Goal: Task Accomplishment & Management: Use online tool/utility

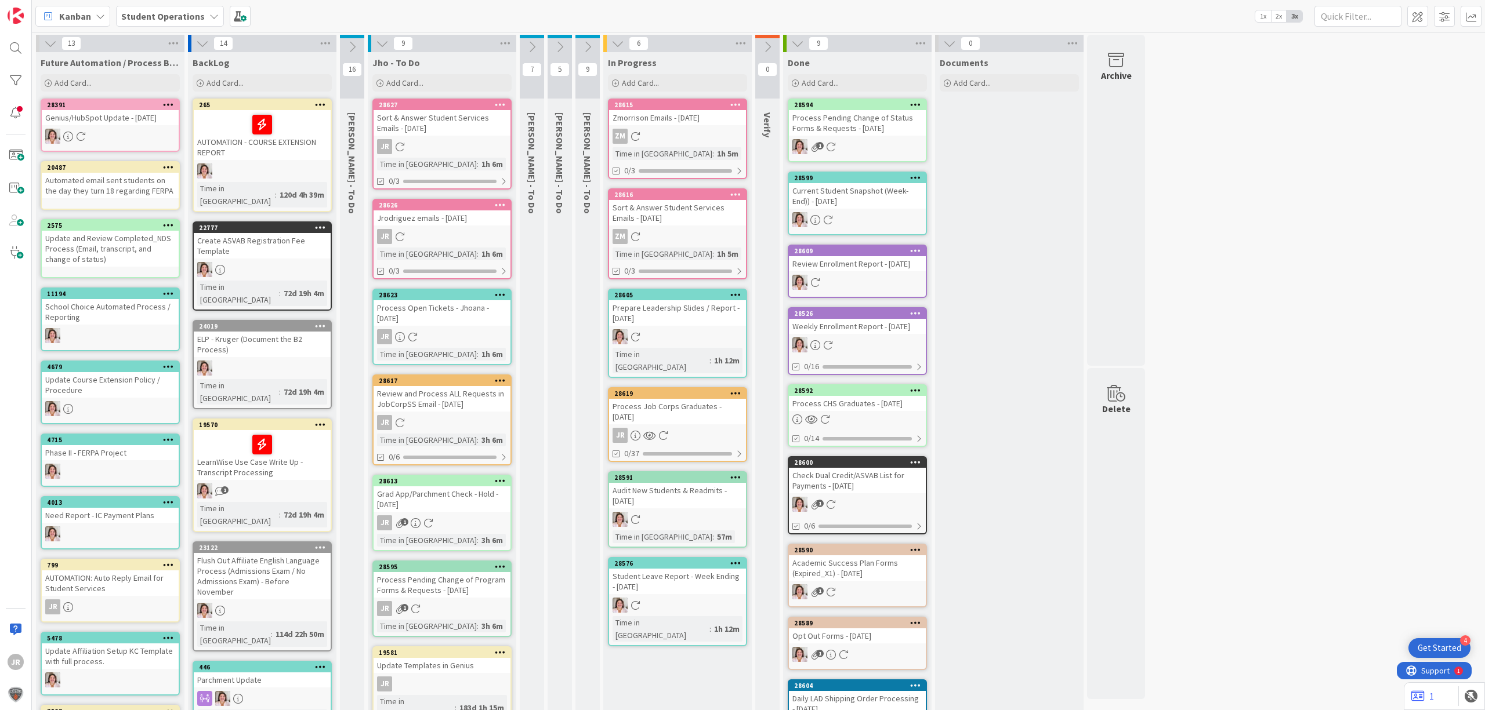
click at [678, 399] on div "Process Job Corps Graduates - [DATE]" at bounding box center [677, 412] width 137 height 26
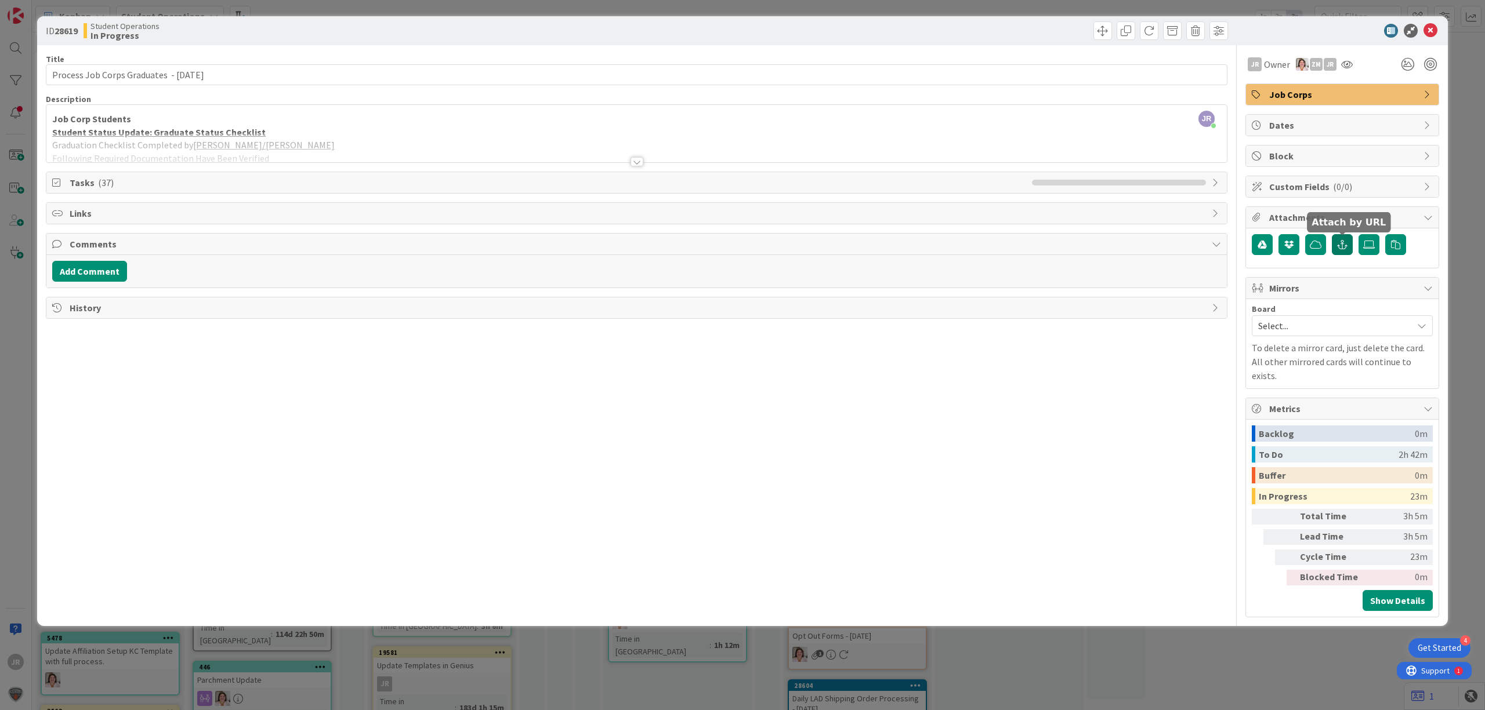
click at [1341, 253] on button "button" at bounding box center [1342, 244] width 21 height 21
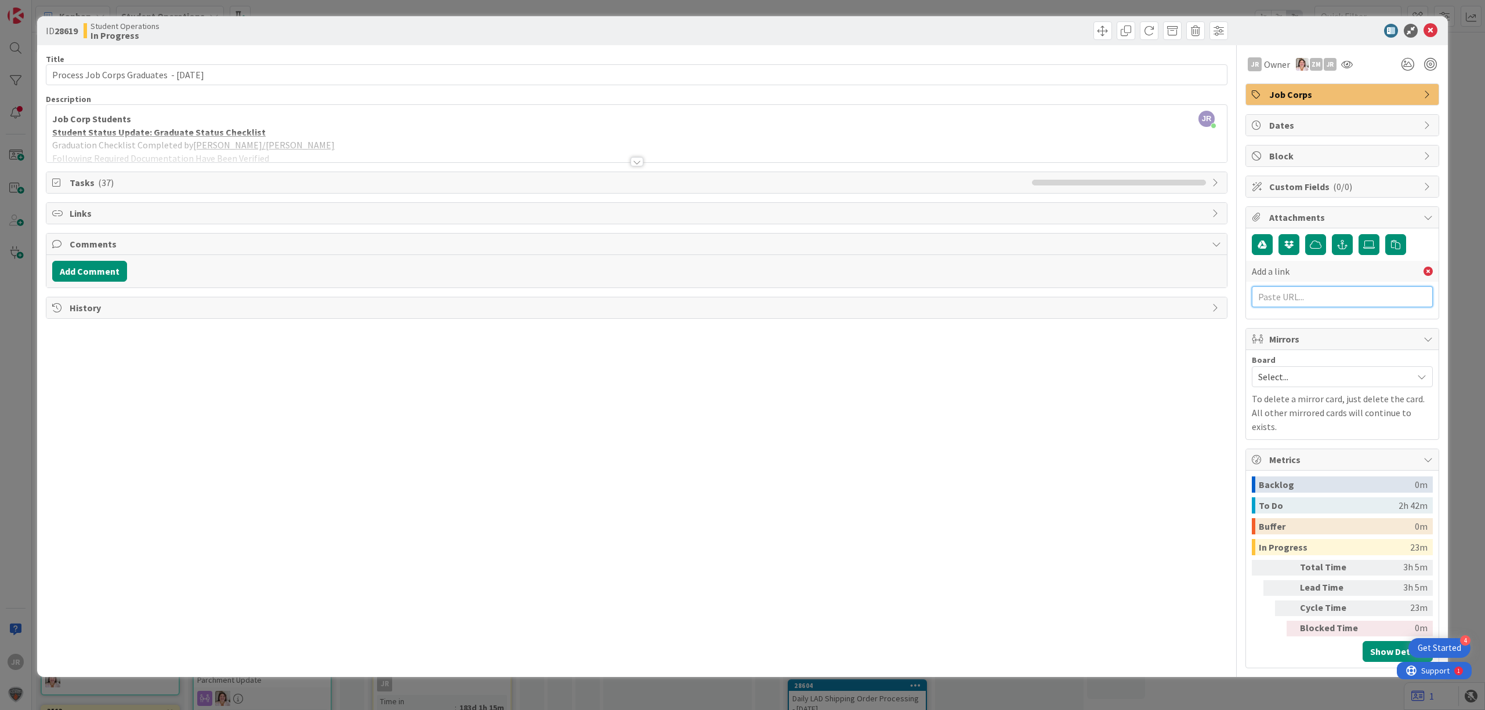
click at [1324, 298] on input "text" at bounding box center [1342, 297] width 181 height 21
paste input "marco@colegiodelpilar.edu.mx"
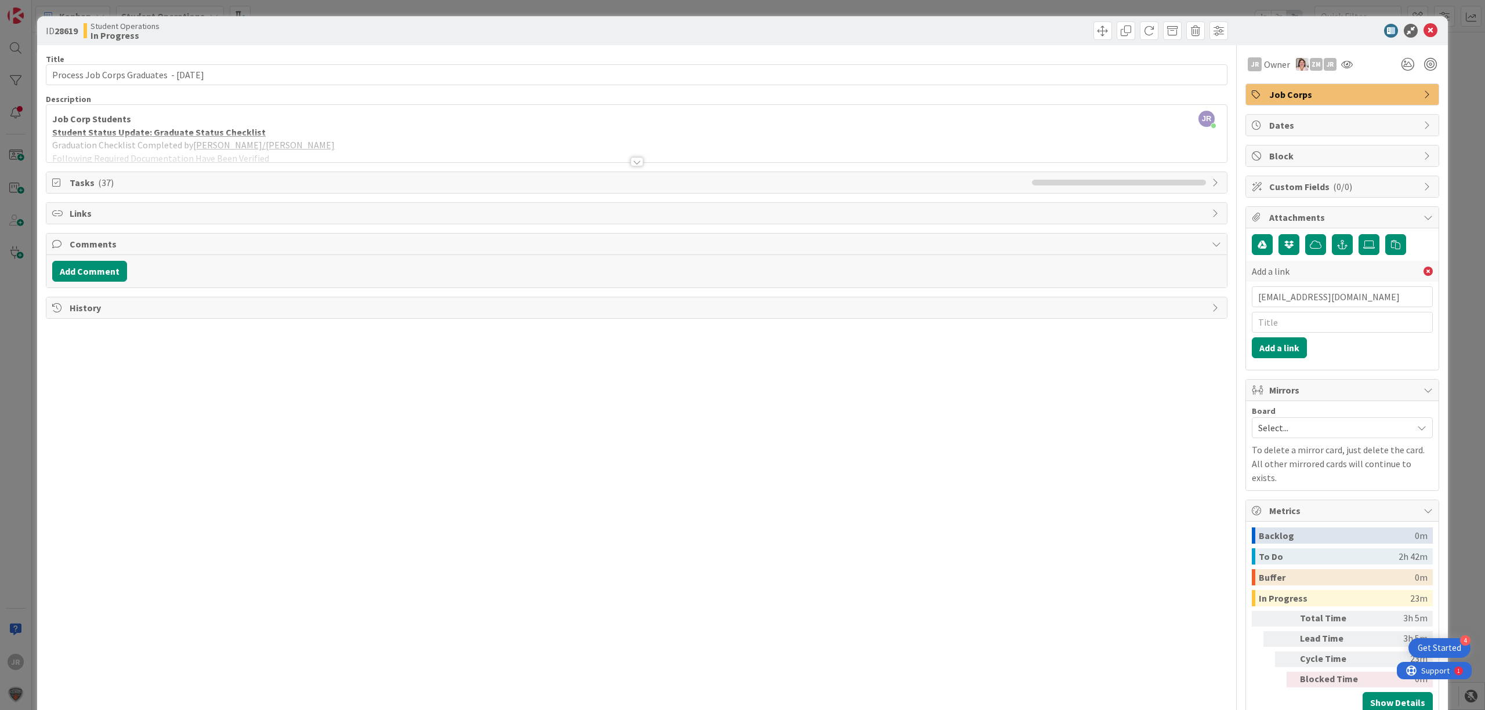
click at [1314, 338] on div "Add a link marco@colegiodelpilar.edu.mx Add a link" at bounding box center [1342, 309] width 181 height 97
click at [304, 117] on div "Title 41 / 128 Process Job Corps Graduates - 09/22/2025 Description JR Jhoana R…" at bounding box center [636, 382] width 1181 height 675
click at [1335, 307] on input "marco@colegiodelpilar.edu.mx" at bounding box center [1342, 297] width 181 height 21
paste input "https://citizenshighschool.sharepoint.com/:x:/s/CHSStudentServices/ERkEU5Avu8NA…"
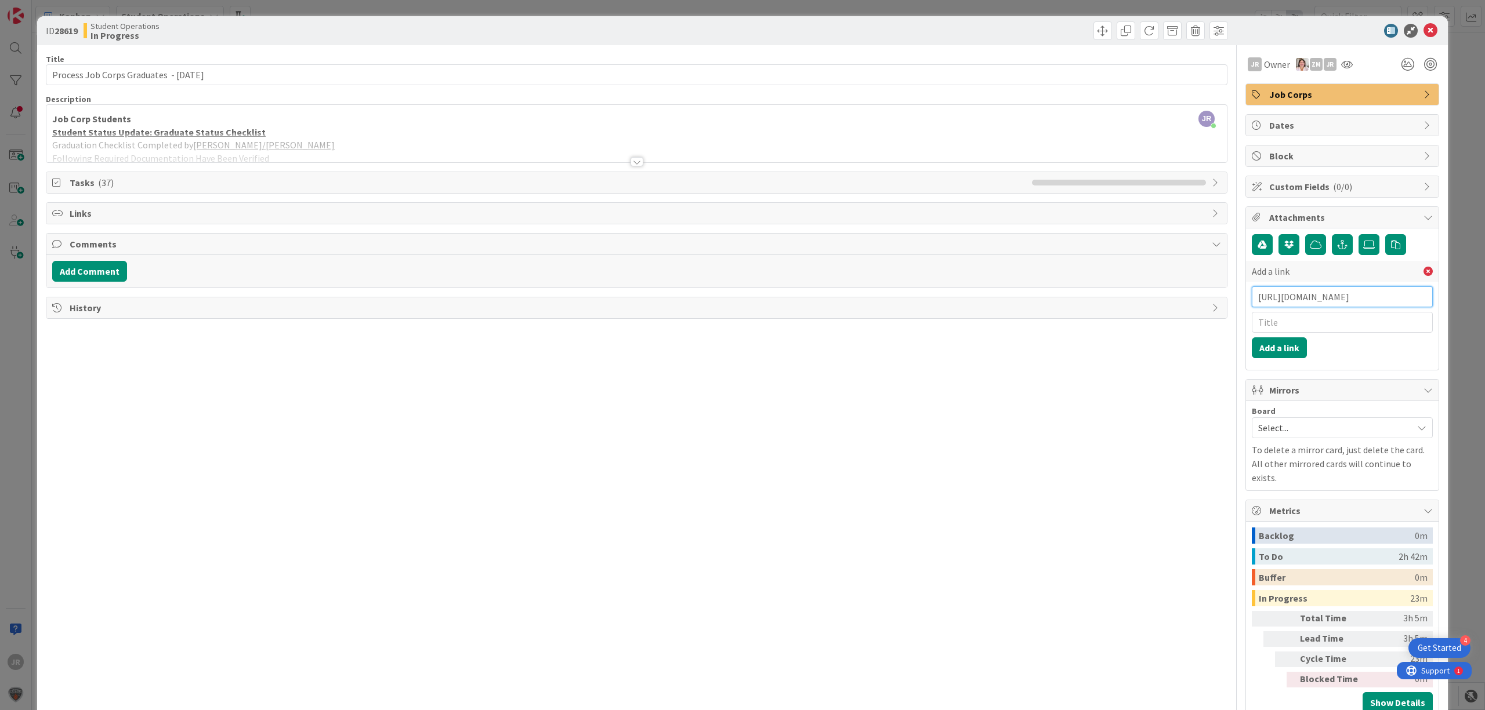
type input "https://citizenshighschool.sharepoint.com/:x:/s/CHSStudentServices/ERkEU5Avu8NA…"
click at [1335, 321] on input "text" at bounding box center [1342, 322] width 181 height 21
type input "JC Pending Grads 9/22/25"
click button "Add a link" at bounding box center [1279, 348] width 55 height 21
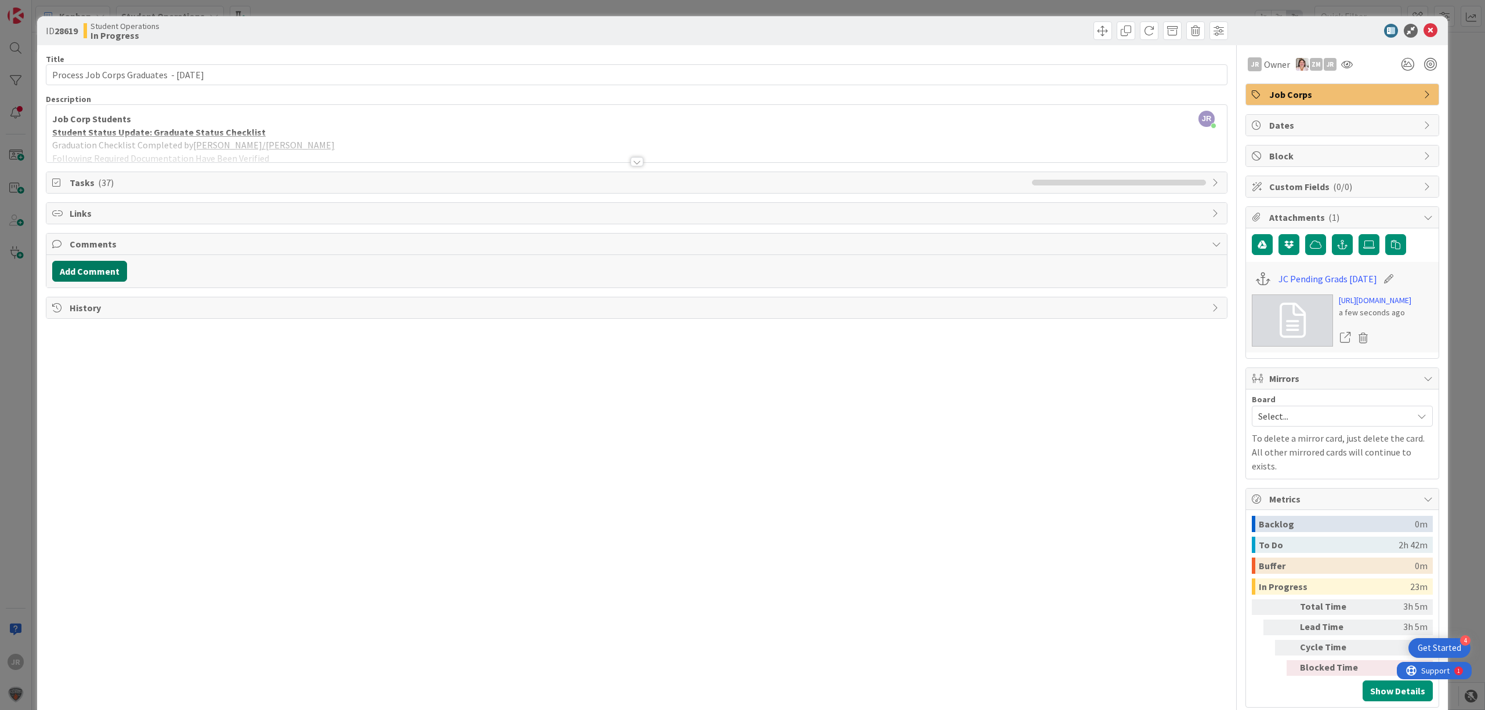
click at [73, 272] on button "Add Comment" at bounding box center [89, 271] width 75 height 21
click at [61, 358] on button "Add" at bounding box center [65, 358] width 26 height 14
click at [89, 177] on span "Tasks ( 37 )" at bounding box center [548, 183] width 956 height 14
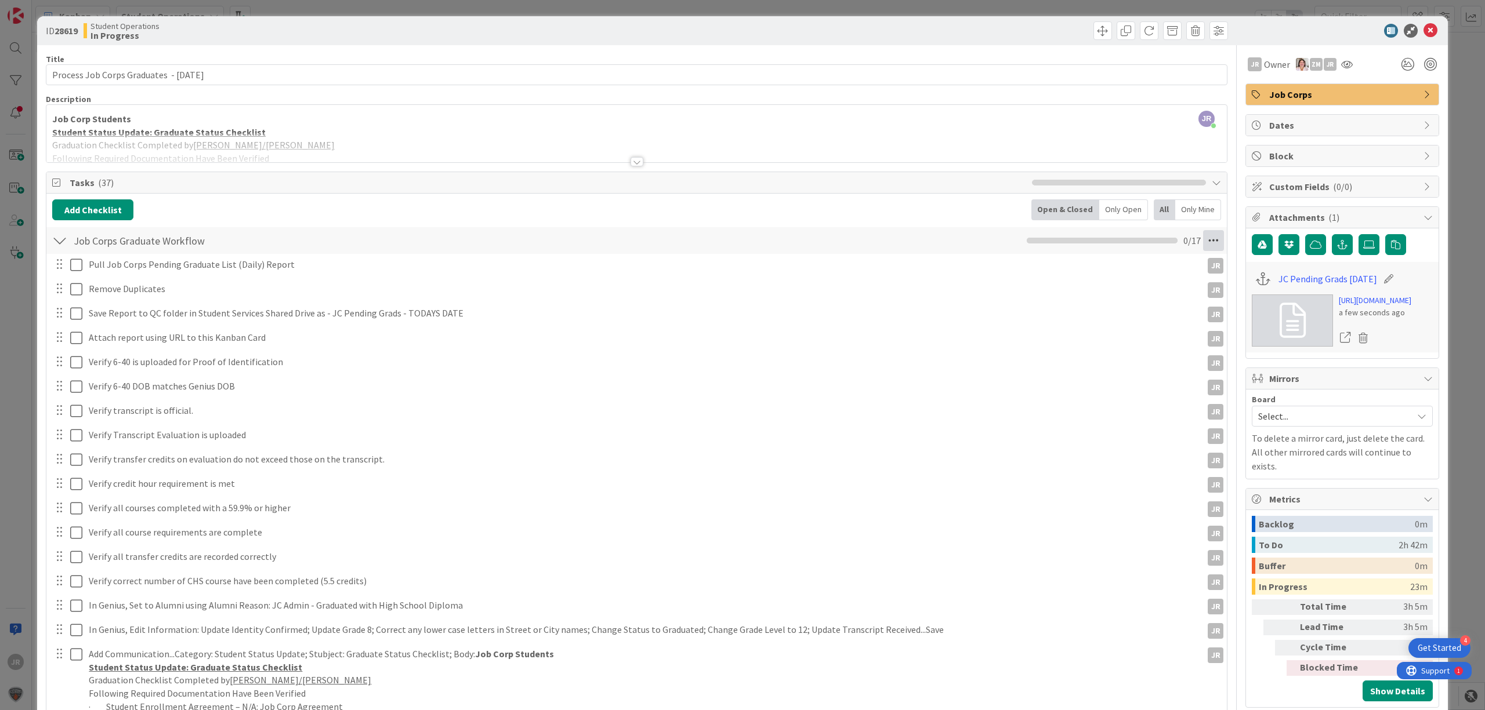
click at [1203, 242] on icon at bounding box center [1213, 240] width 21 height 21
click at [1076, 351] on link "Delete Checklist" at bounding box center [1134, 351] width 174 height 17
click at [1125, 300] on button "Cancel" at bounding box center [1130, 297] width 44 height 21
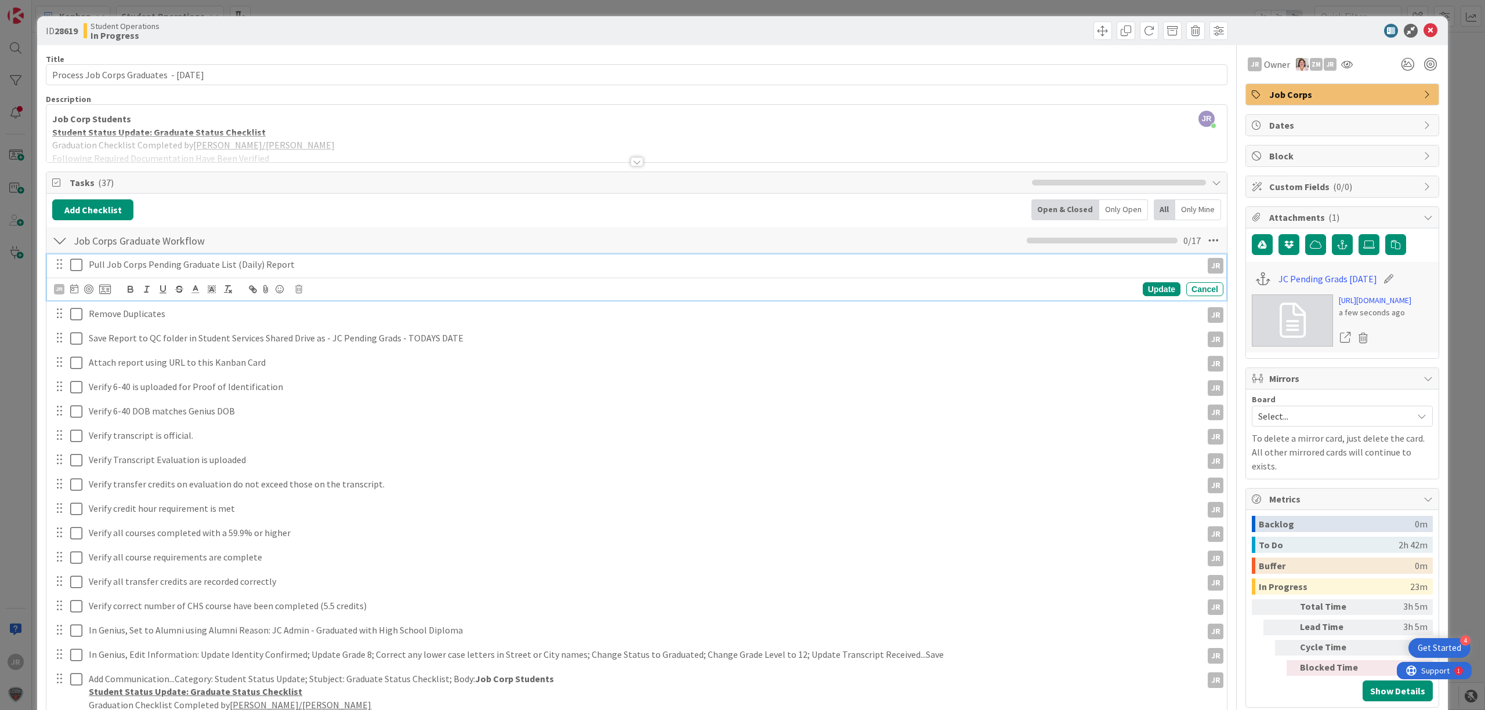
click at [77, 266] on icon at bounding box center [76, 265] width 12 height 14
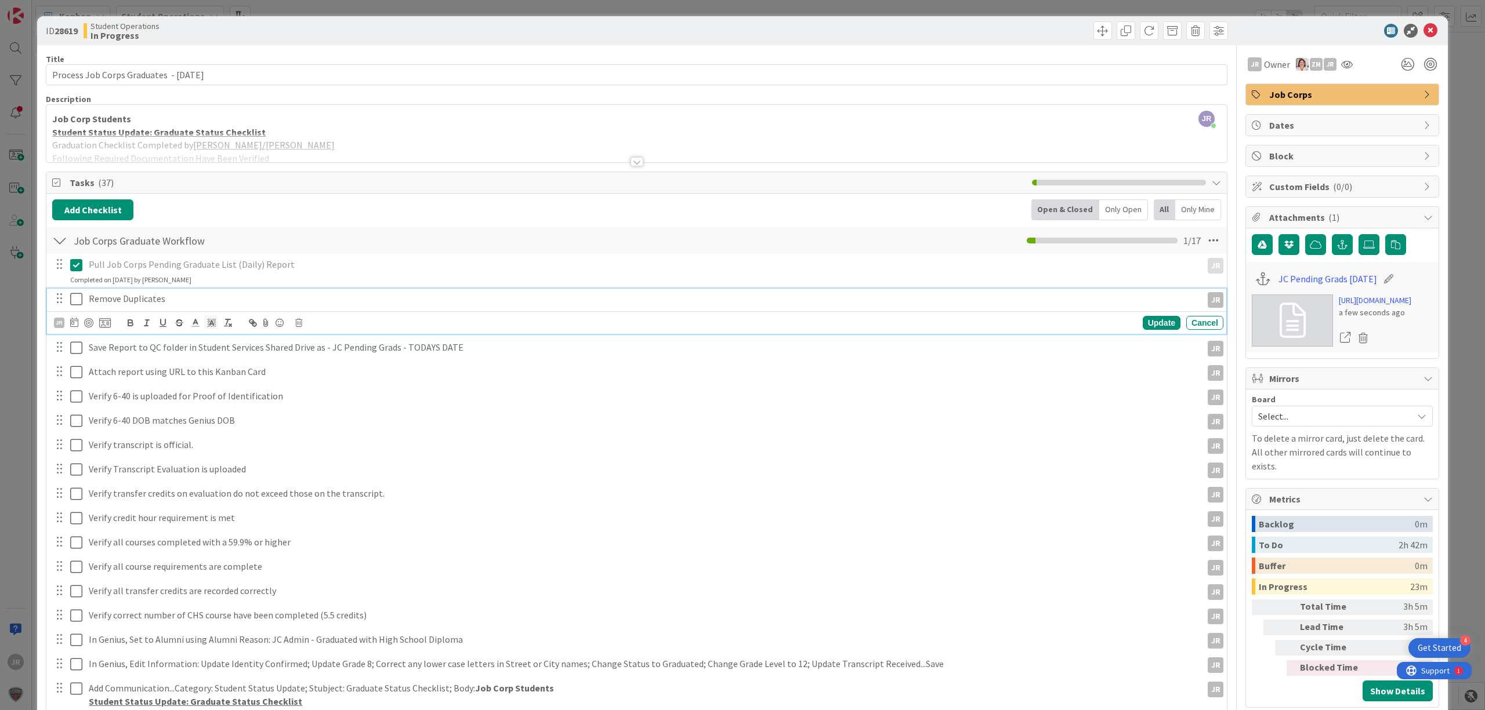
click at [70, 295] on icon at bounding box center [76, 299] width 12 height 14
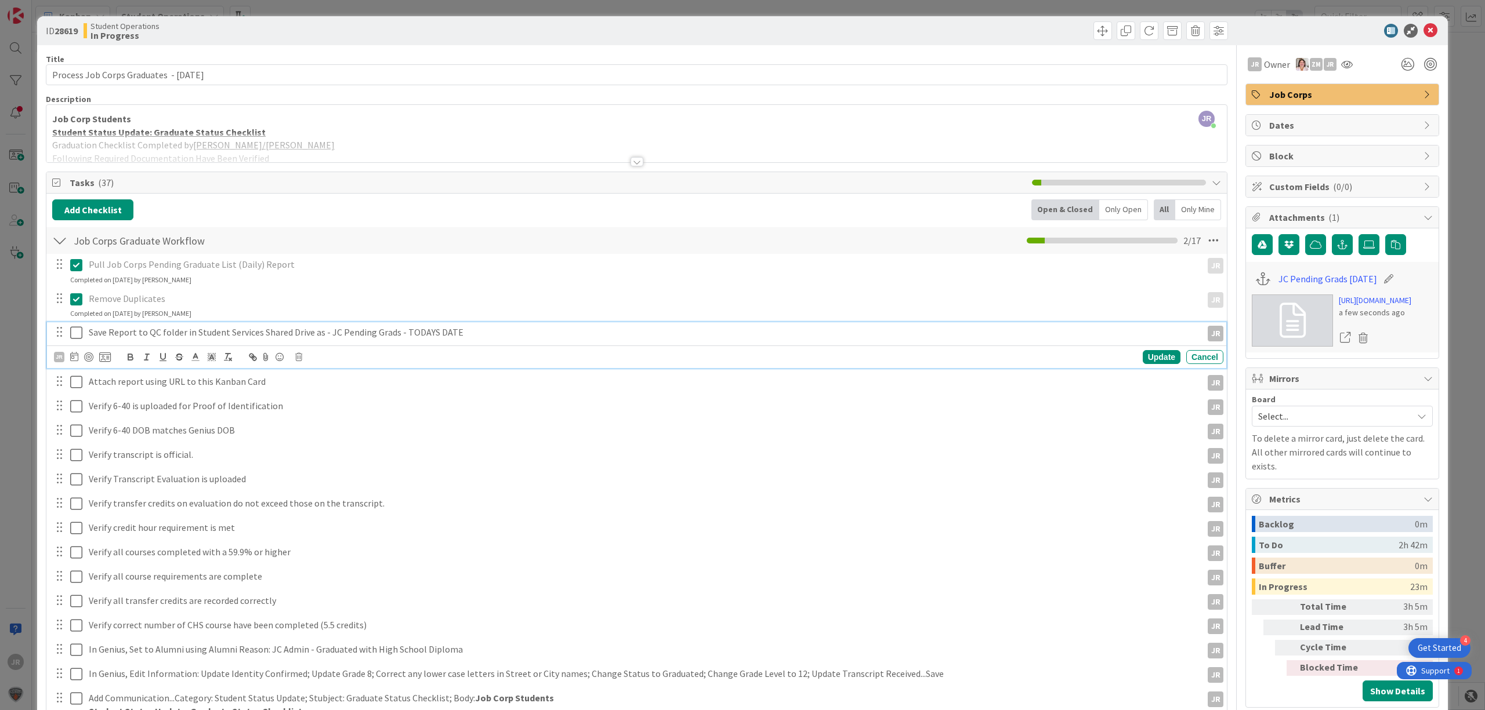
click at [77, 329] on icon at bounding box center [76, 333] width 12 height 14
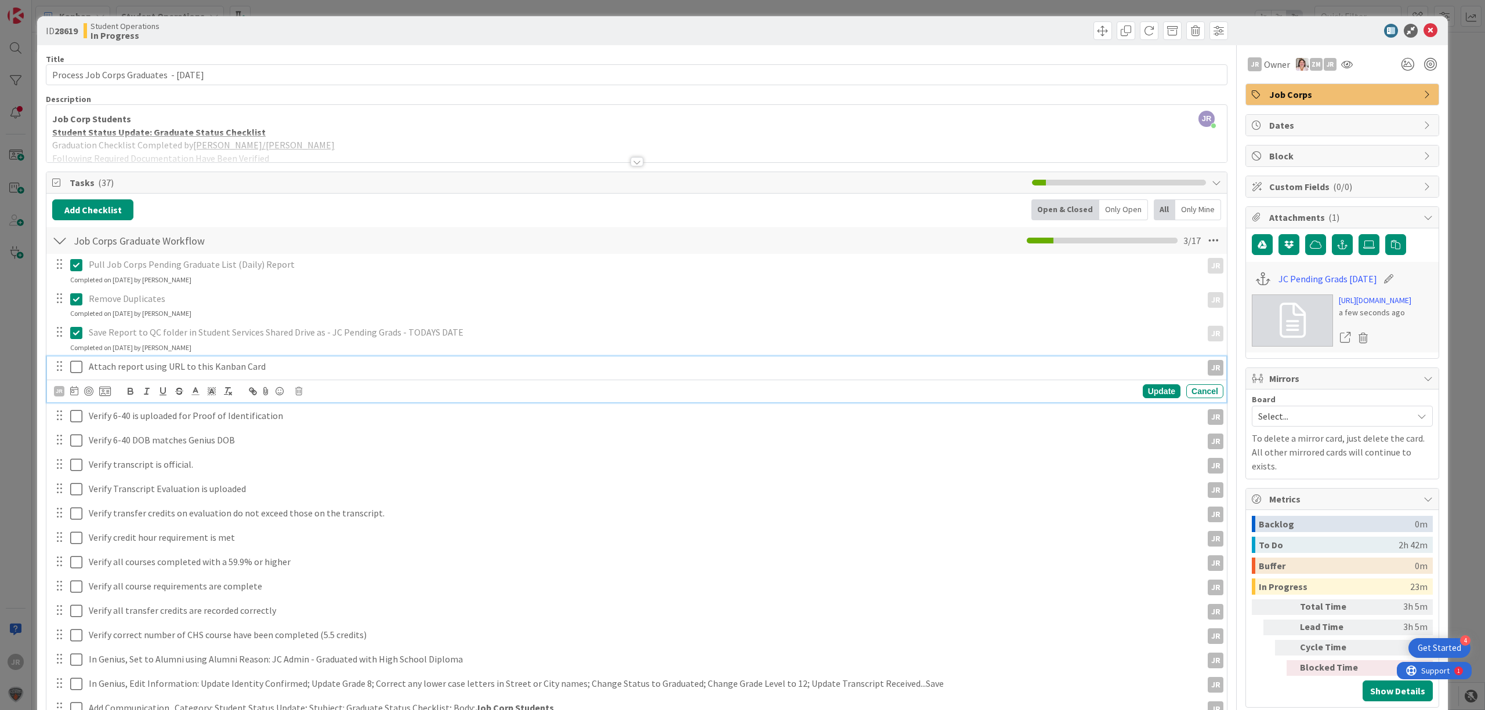
click at [73, 365] on icon at bounding box center [76, 367] width 12 height 14
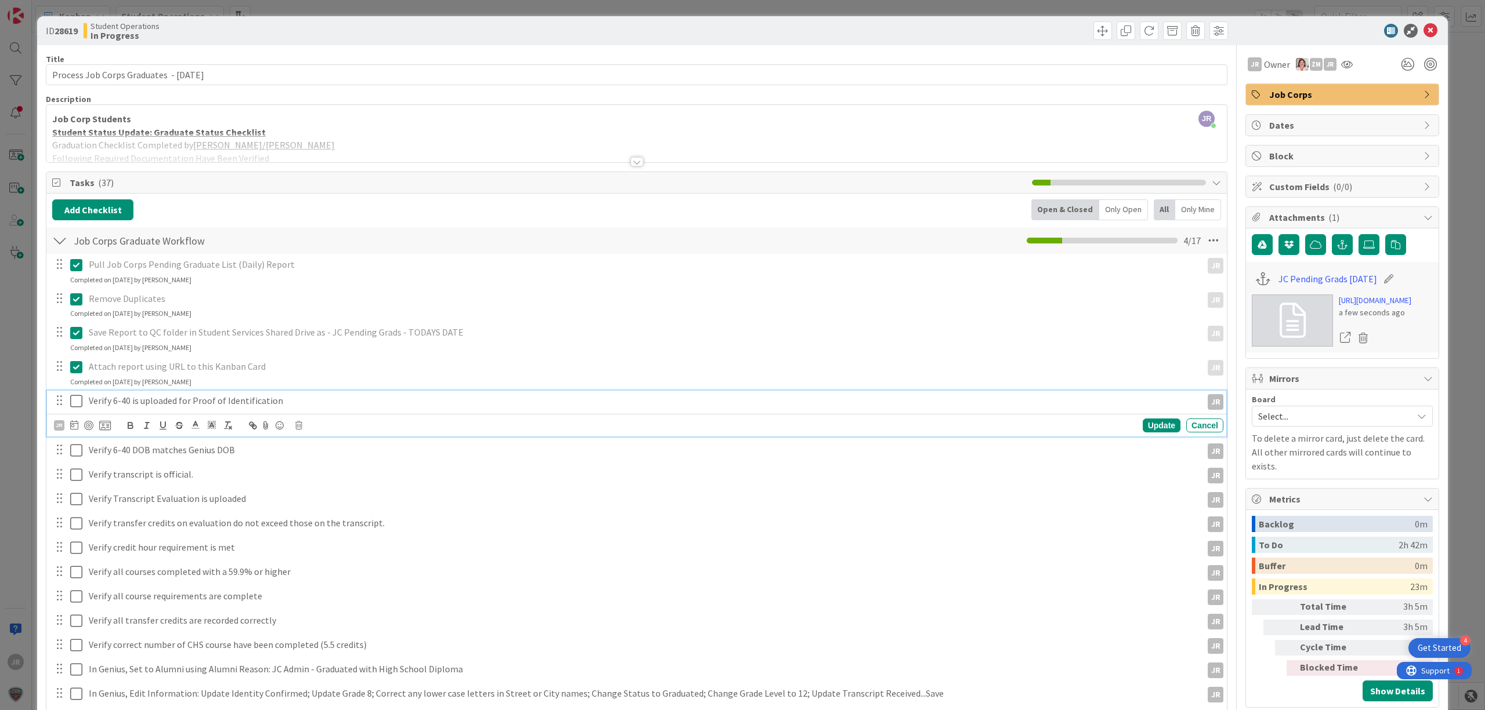
click at [152, 407] on p "Verify 6-40 is uploaded for Proof of Identification" at bounding box center [643, 400] width 1108 height 13
click at [304, 428] on div "JR Update Cancel" at bounding box center [638, 426] width 1169 height 16
click at [302, 427] on div "JR Update Cancel" at bounding box center [638, 426] width 1169 height 16
click at [299, 427] on icon at bounding box center [298, 426] width 7 height 8
click at [262, 400] on p "Verify 6-40 is uploaded for Proof of Identification" at bounding box center [643, 400] width 1108 height 13
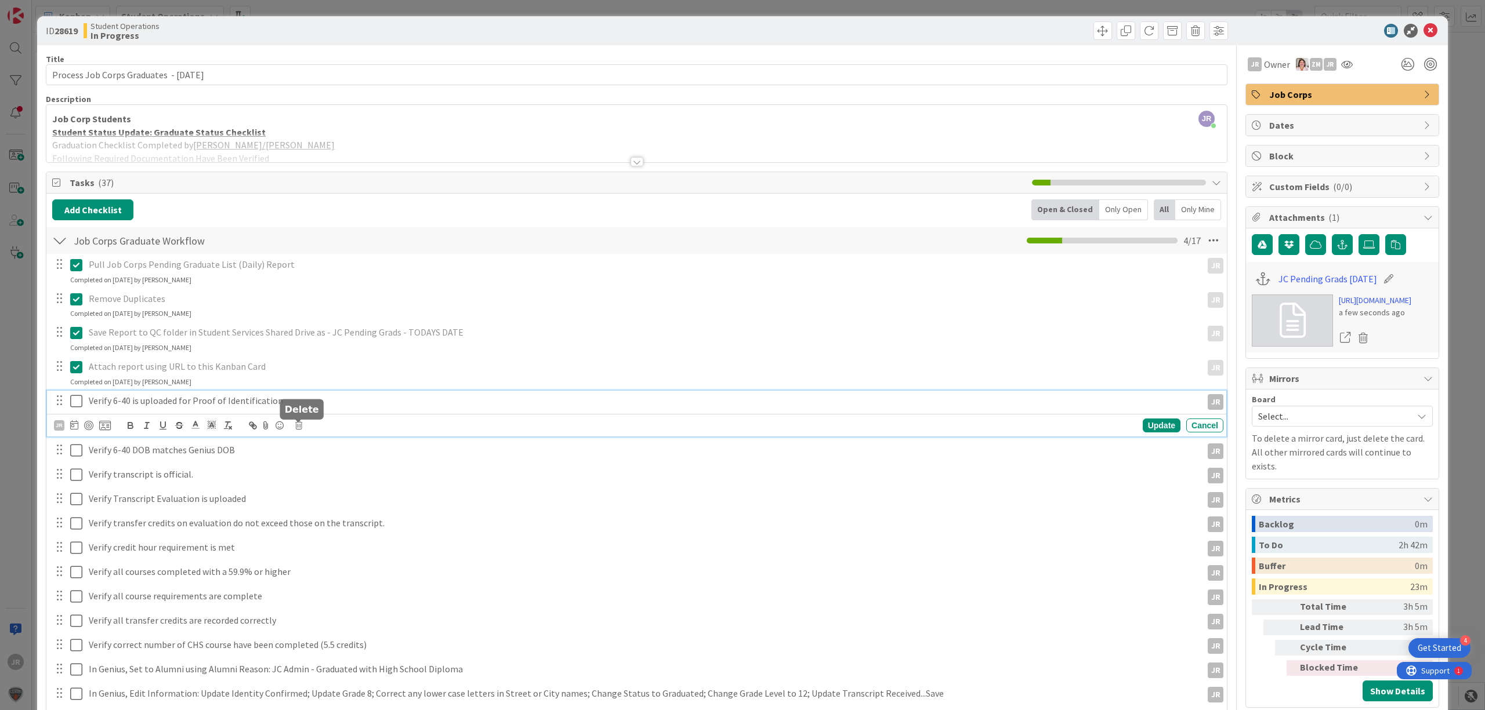
click at [300, 429] on icon at bounding box center [298, 426] width 7 height 8
click at [331, 481] on div "Delete" at bounding box center [328, 475] width 43 height 21
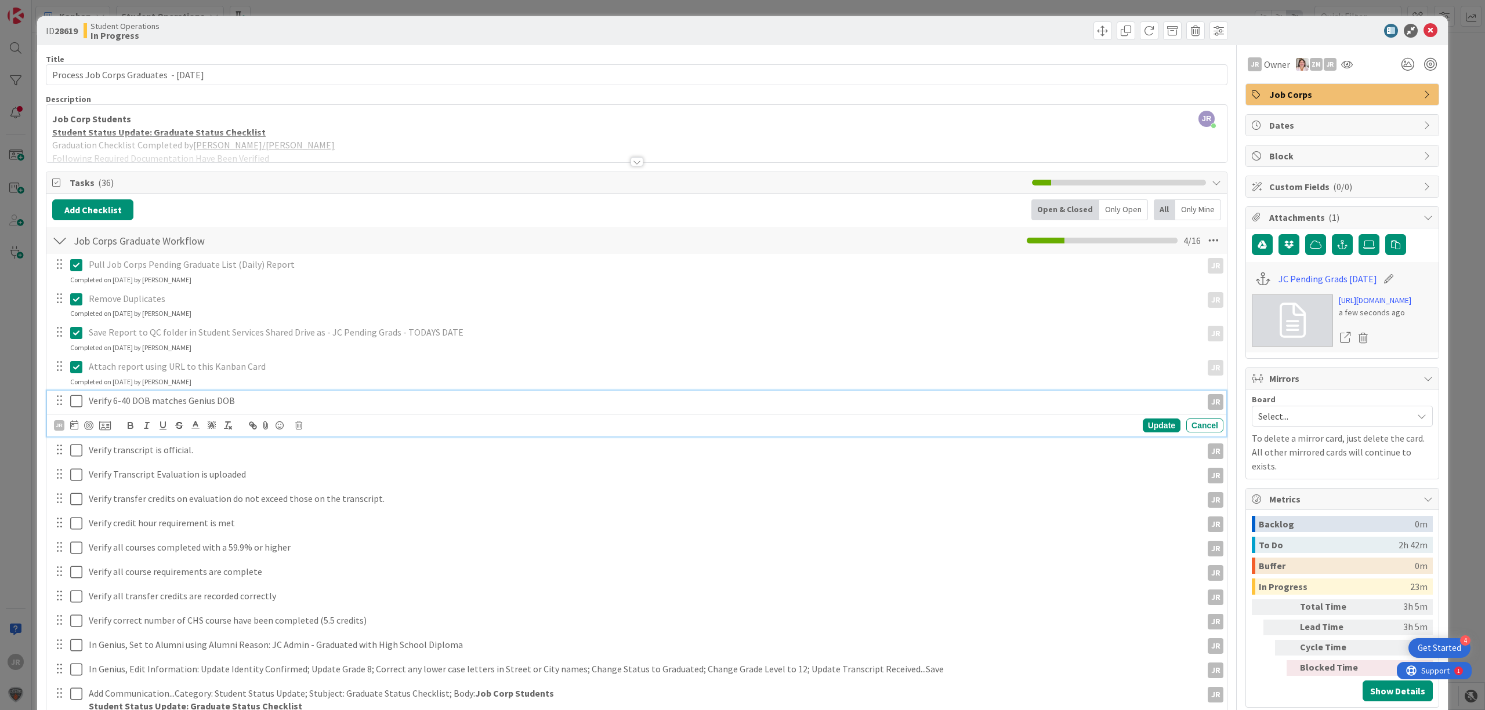
click at [262, 407] on p "Verify 6-40 DOB matches Genius DOB" at bounding box center [643, 400] width 1108 height 13
click at [302, 429] on div "JR Update Cancel" at bounding box center [638, 426] width 1169 height 16
click at [298, 427] on icon at bounding box center [298, 426] width 7 height 8
click at [337, 472] on div "Delete" at bounding box center [328, 475] width 43 height 21
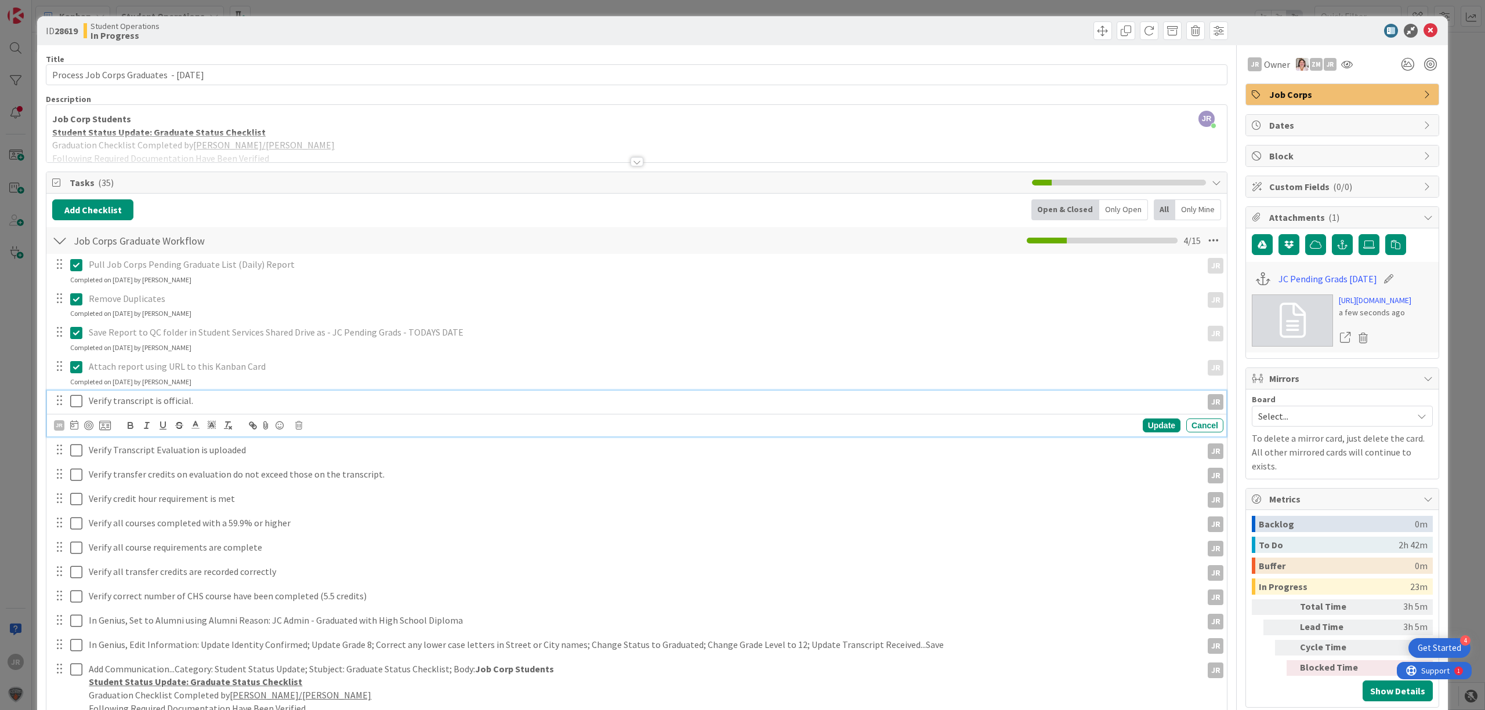
click at [296, 400] on p "Verify transcript is official." at bounding box center [643, 400] width 1108 height 13
click at [300, 425] on div "JR Update Cancel" at bounding box center [638, 426] width 1169 height 16
click at [300, 425] on icon at bounding box center [298, 426] width 7 height 8
click at [337, 472] on div "Delete" at bounding box center [328, 475] width 43 height 21
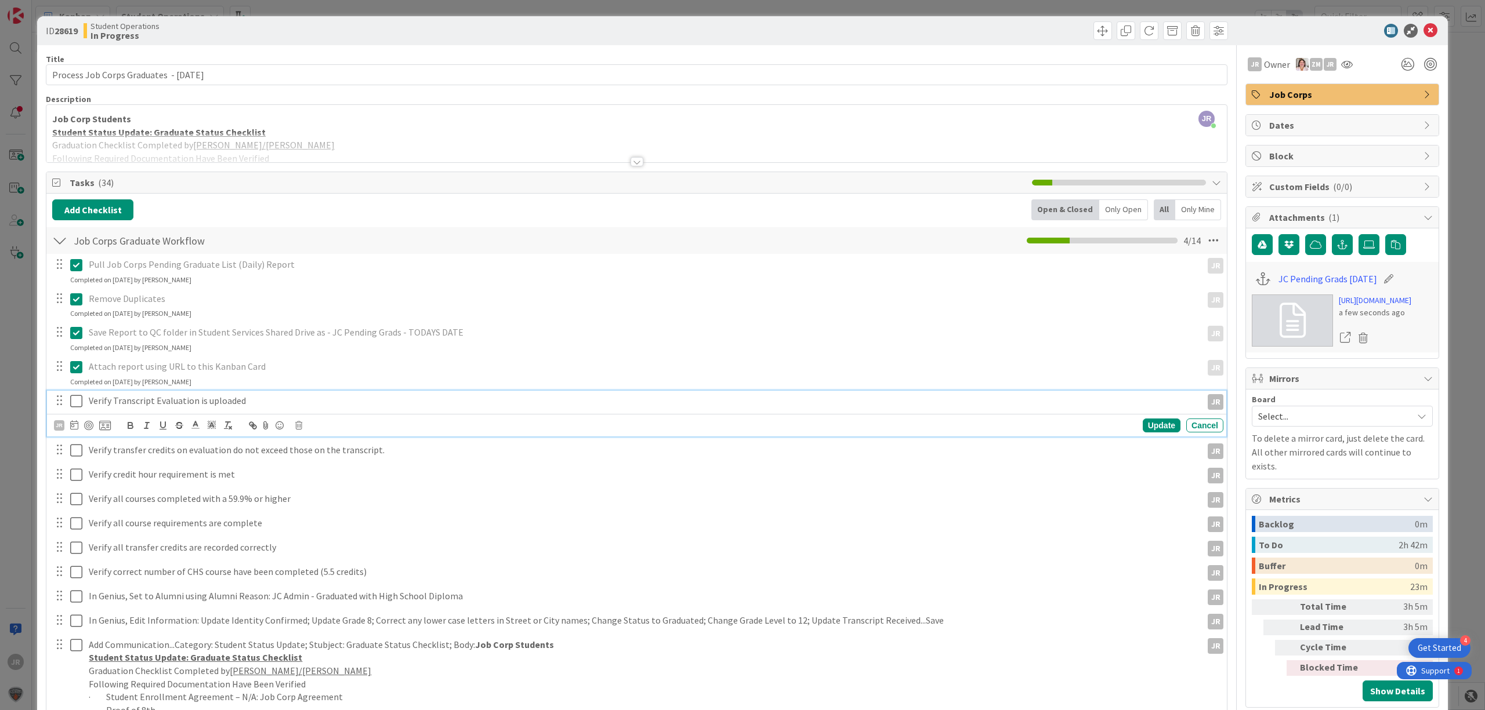
click at [293, 398] on p "Verify Transcript Evaluation is uploaded" at bounding box center [643, 400] width 1108 height 13
click at [295, 422] on div "JR Update Cancel" at bounding box center [638, 426] width 1169 height 16
click at [300, 430] on icon at bounding box center [298, 426] width 7 height 8
click at [329, 476] on div "Delete" at bounding box center [328, 475] width 43 height 21
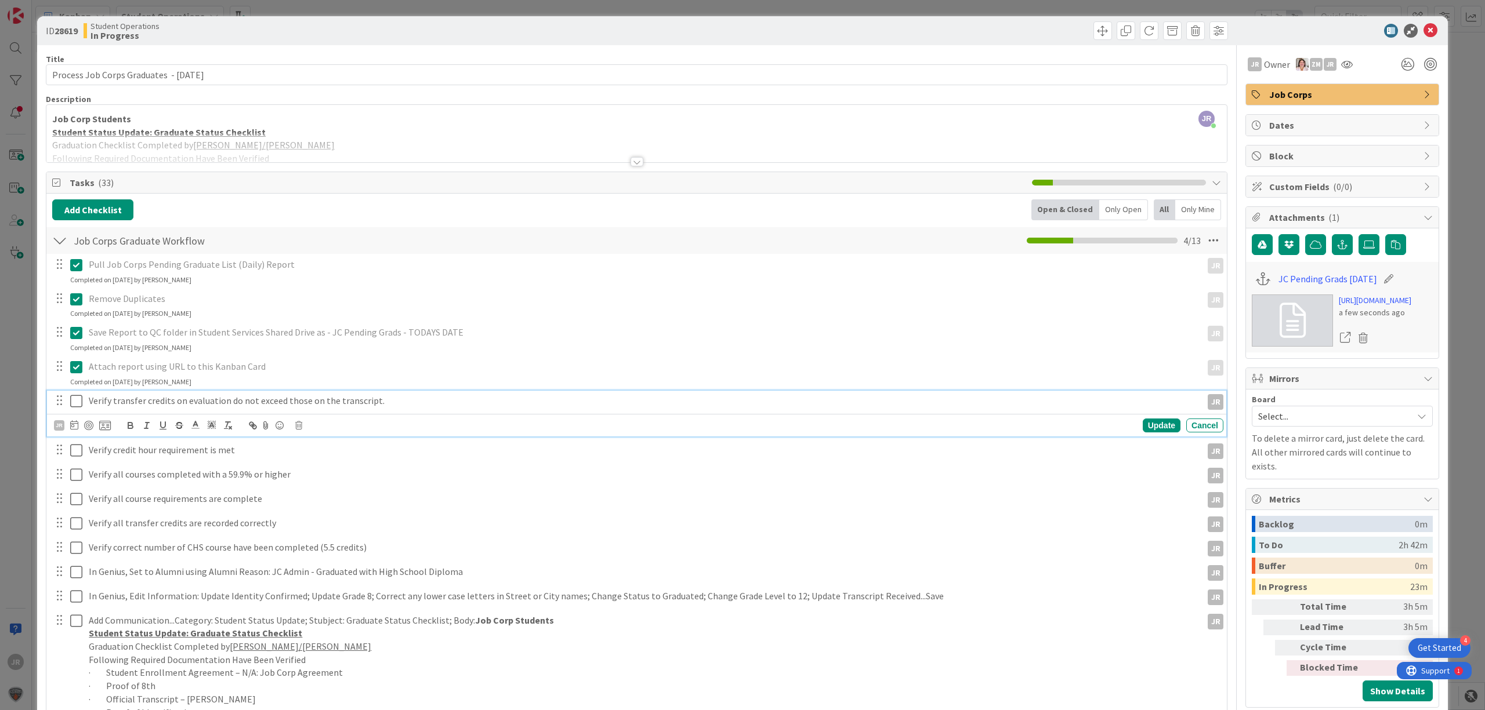
click at [306, 408] on p "Verify transfer credits on evaluation do not exceed those on the transcript." at bounding box center [643, 400] width 1108 height 13
click at [291, 425] on div "JR Update Cancel" at bounding box center [638, 426] width 1169 height 16
click at [300, 429] on icon at bounding box center [298, 426] width 7 height 8
click at [332, 478] on div "Delete" at bounding box center [328, 475] width 43 height 21
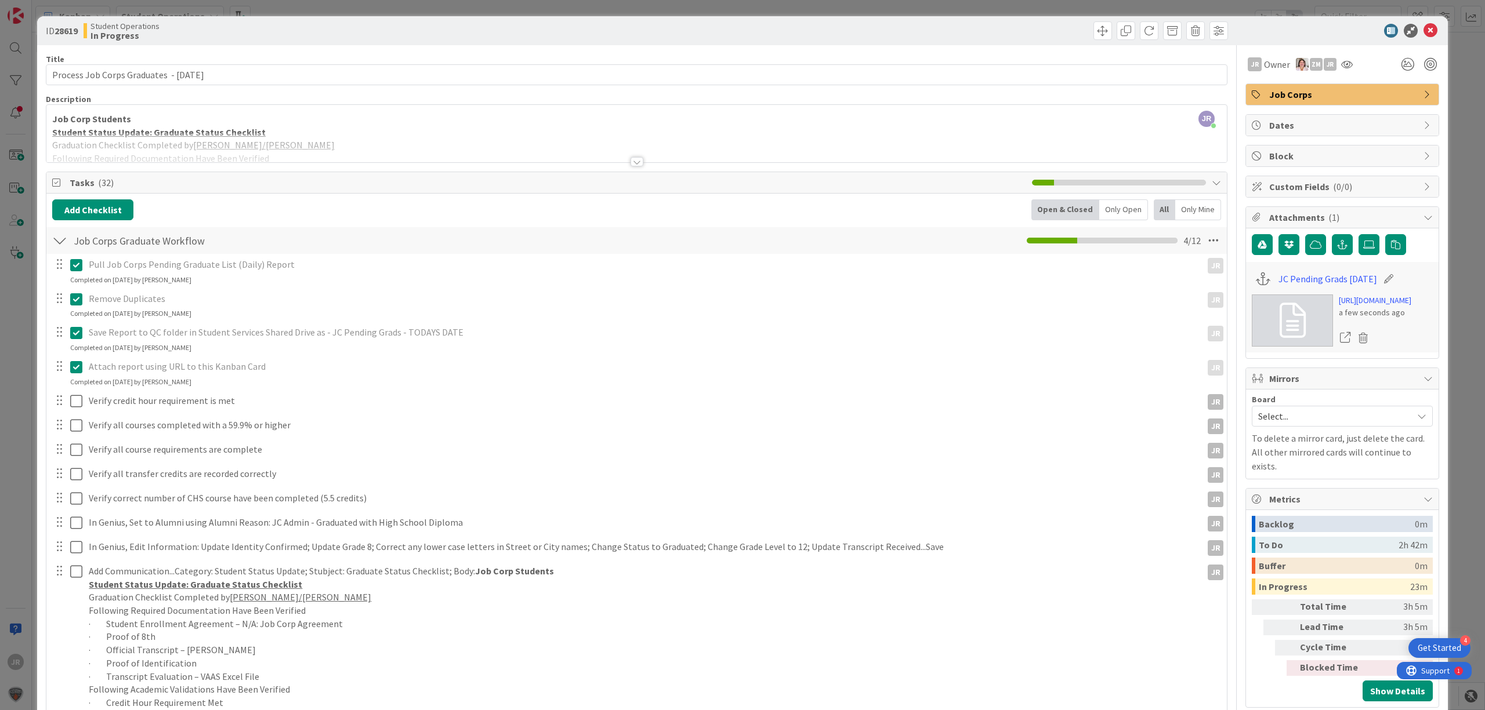
click at [293, 415] on div "Pull Job Corps Pending Graduate List (Daily) Report JR JR Update Cancel Complet…" at bounding box center [636, 530] width 1169 height 553
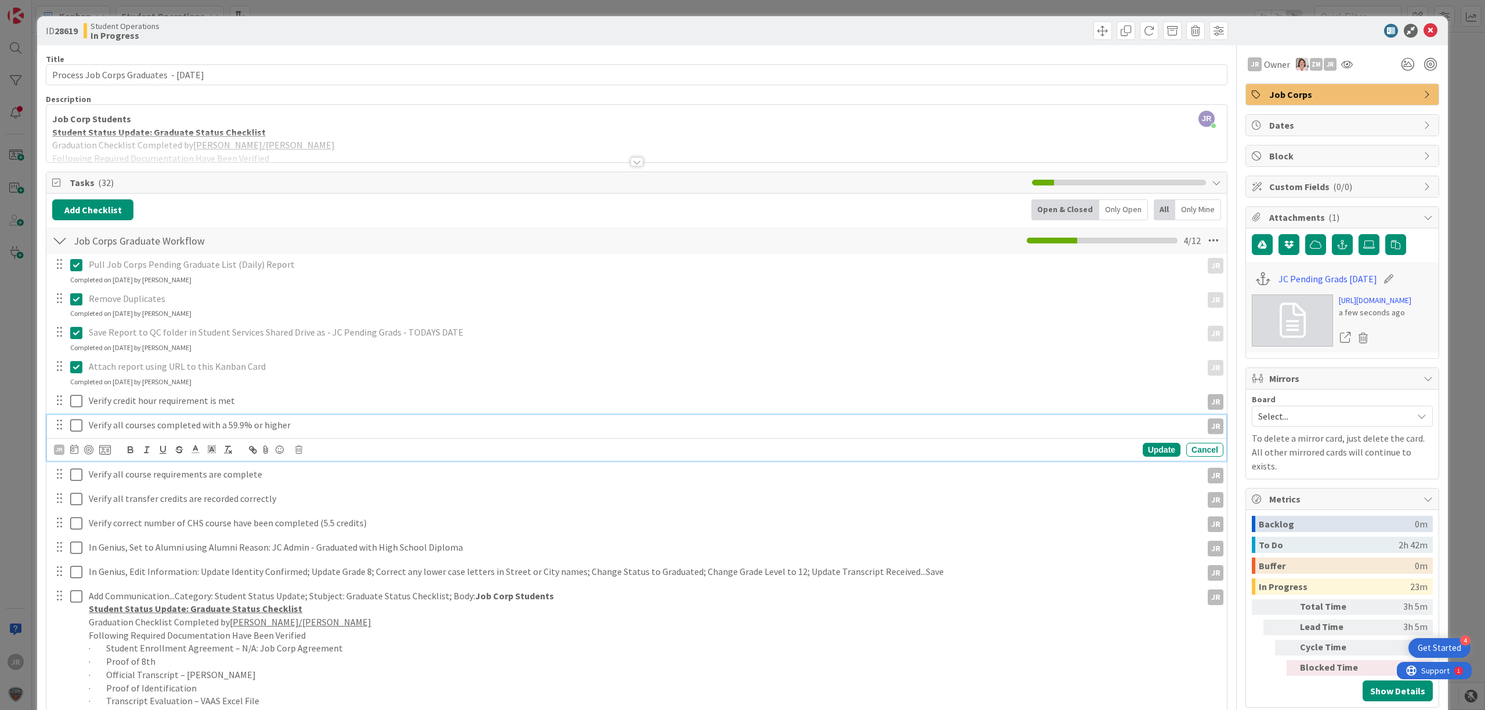
click at [292, 425] on p "Verify all courses completed with a 59.9% or higher" at bounding box center [643, 425] width 1108 height 13
click at [299, 451] on icon at bounding box center [298, 450] width 7 height 8
click at [319, 502] on div "Delete" at bounding box center [328, 499] width 43 height 21
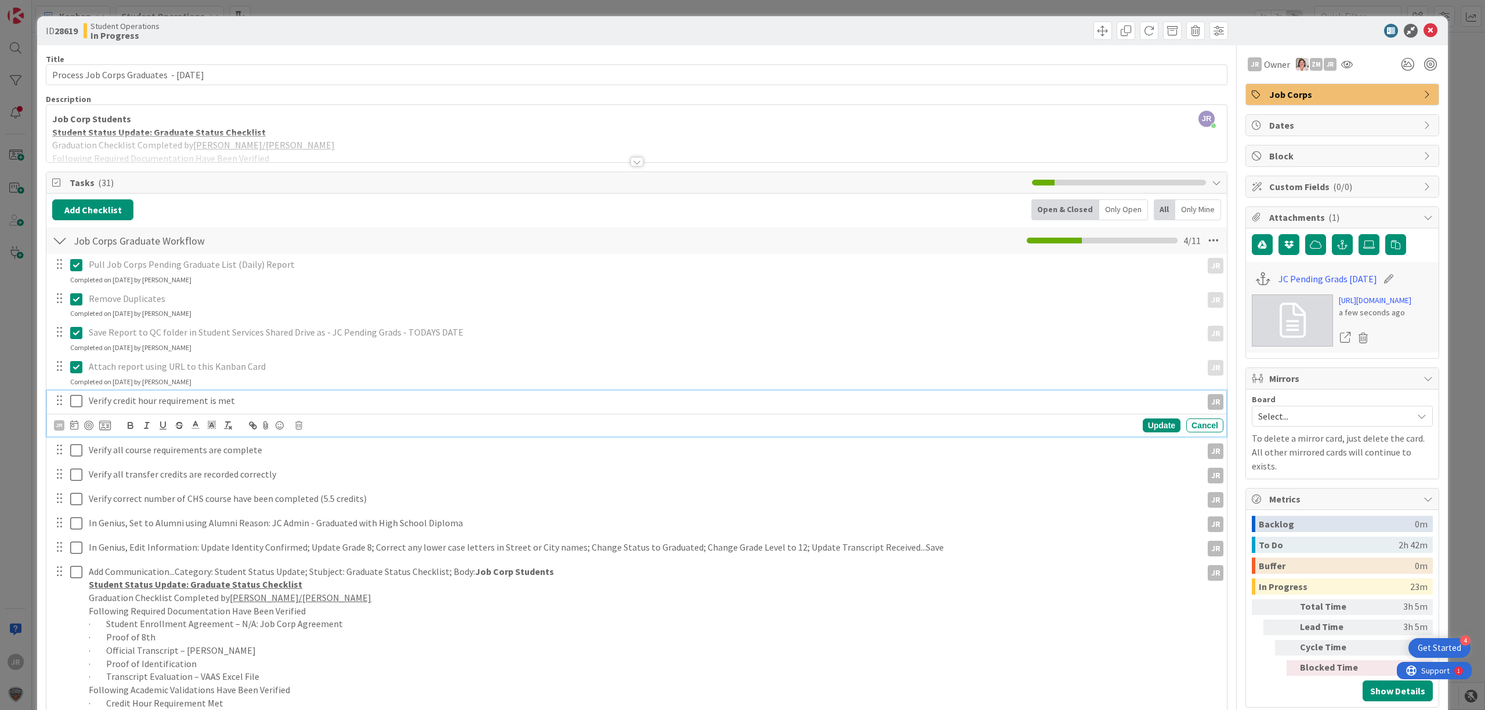
click at [274, 401] on p "Verify credit hour requirement is met" at bounding box center [643, 400] width 1108 height 13
click at [302, 425] on div "JR Update Cancel" at bounding box center [638, 426] width 1169 height 16
click at [299, 428] on icon at bounding box center [298, 426] width 7 height 8
click at [333, 479] on div "Delete" at bounding box center [328, 475] width 43 height 21
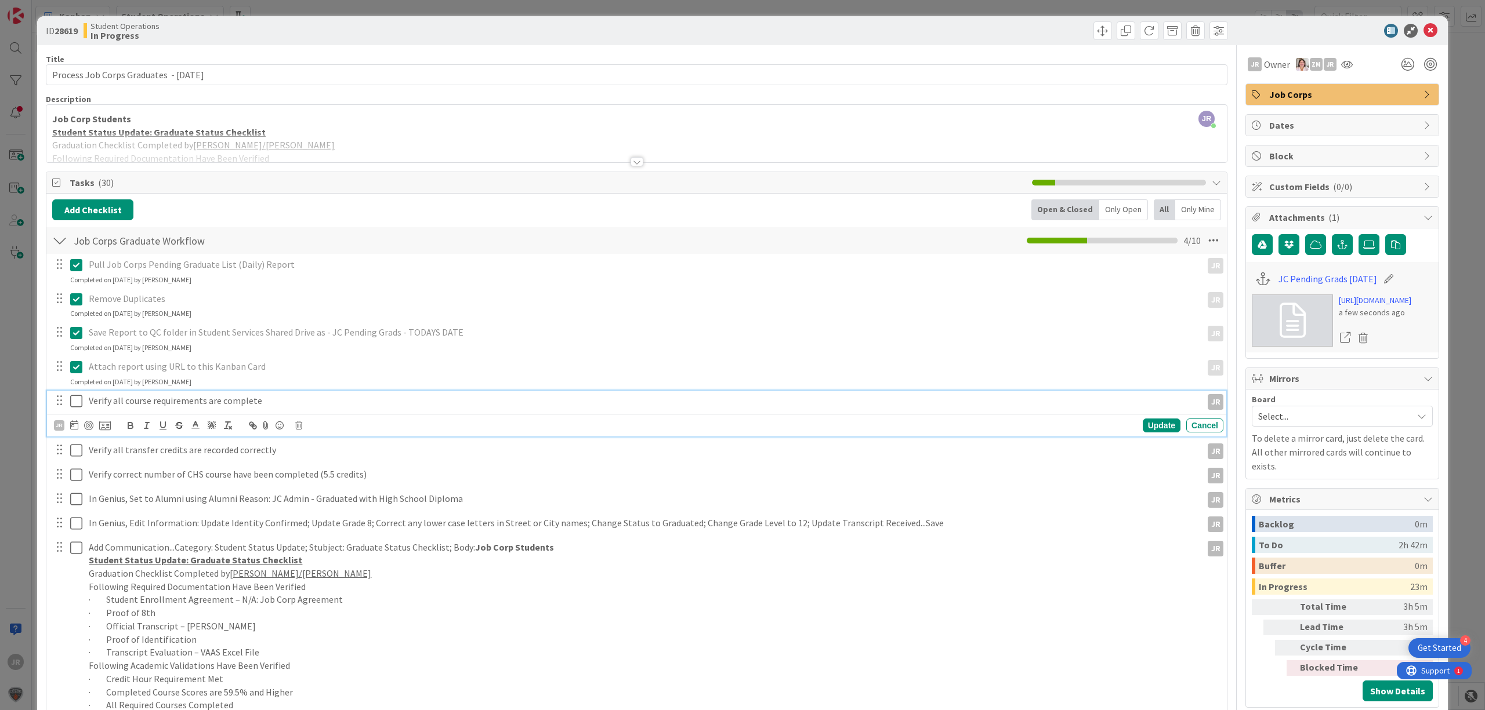
click at [286, 404] on p "Verify all course requirements are complete" at bounding box center [643, 400] width 1108 height 13
click at [297, 426] on icon at bounding box center [298, 426] width 7 height 8
click at [321, 479] on div "Delete" at bounding box center [328, 475] width 43 height 21
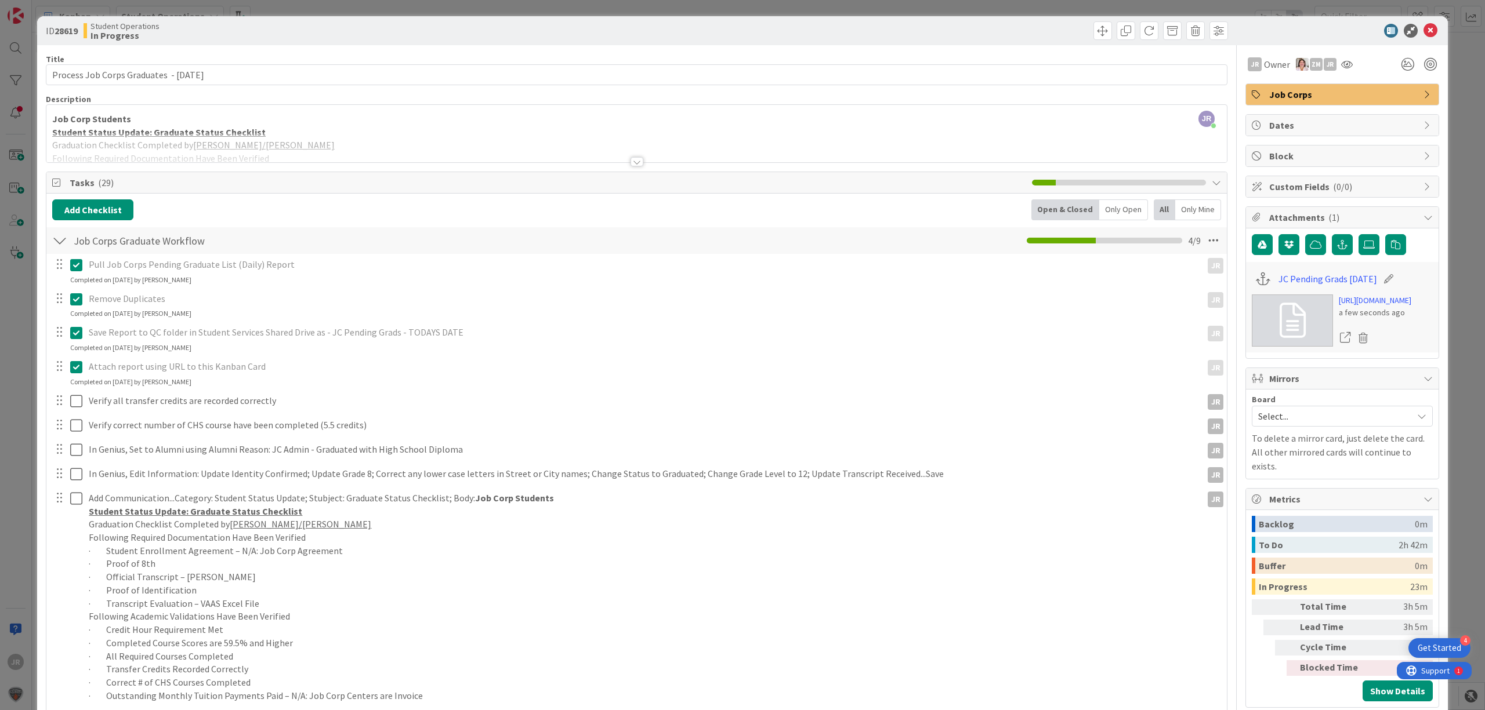
click at [291, 414] on div "Pull Job Corps Pending Graduate List (Daily) Report JR JR Update Cancel Complet…" at bounding box center [636, 494] width 1169 height 480
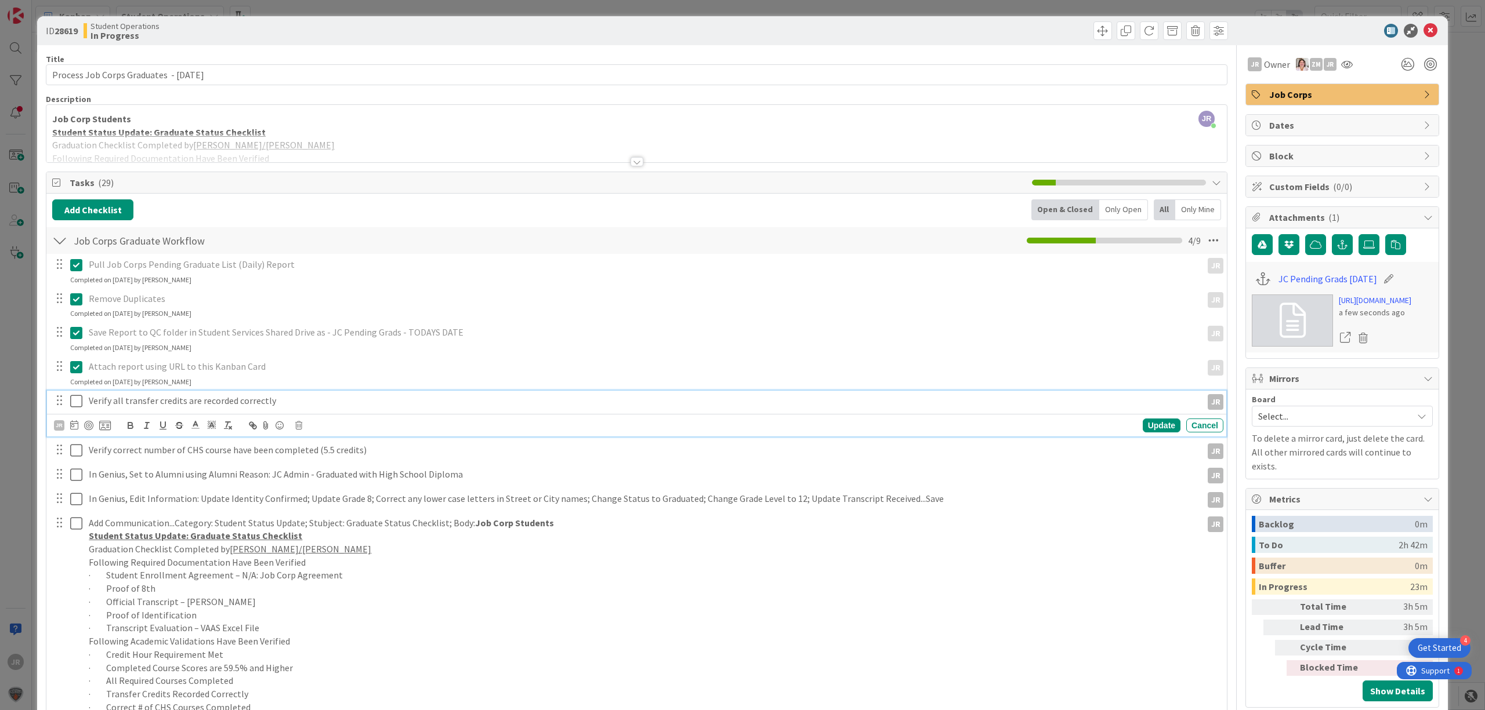
click at [291, 408] on p "Verify all transfer credits are recorded correctly" at bounding box center [643, 400] width 1108 height 13
click at [300, 430] on div "JR Update Cancel" at bounding box center [638, 426] width 1169 height 16
click at [299, 430] on icon at bounding box center [298, 426] width 7 height 8
click at [317, 476] on div "Delete" at bounding box center [328, 475] width 43 height 21
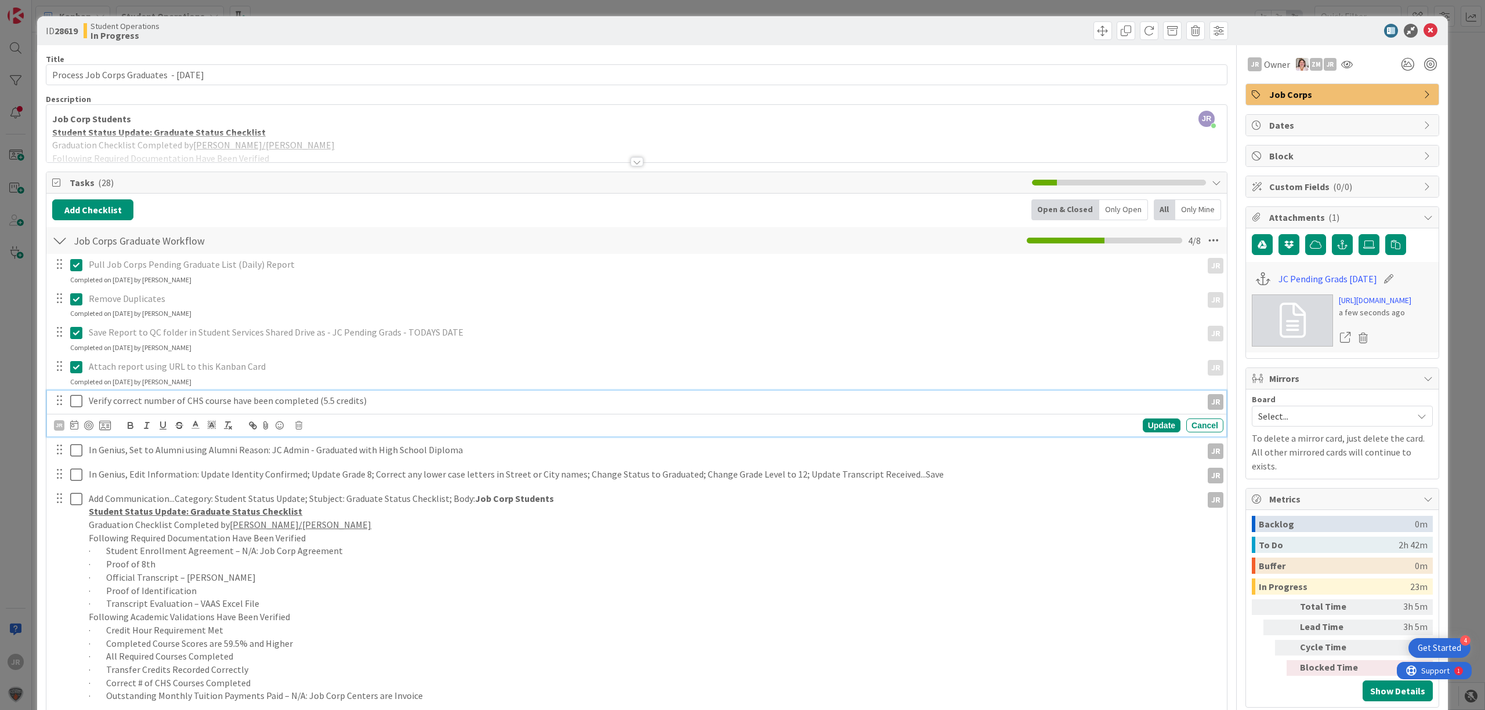
click at [304, 404] on p "Verify correct number of CHS course have been completed (5.5 credits)" at bounding box center [643, 400] width 1108 height 13
click at [300, 425] on icon at bounding box center [298, 426] width 7 height 8
click at [330, 483] on div "Delete" at bounding box center [328, 475] width 43 height 21
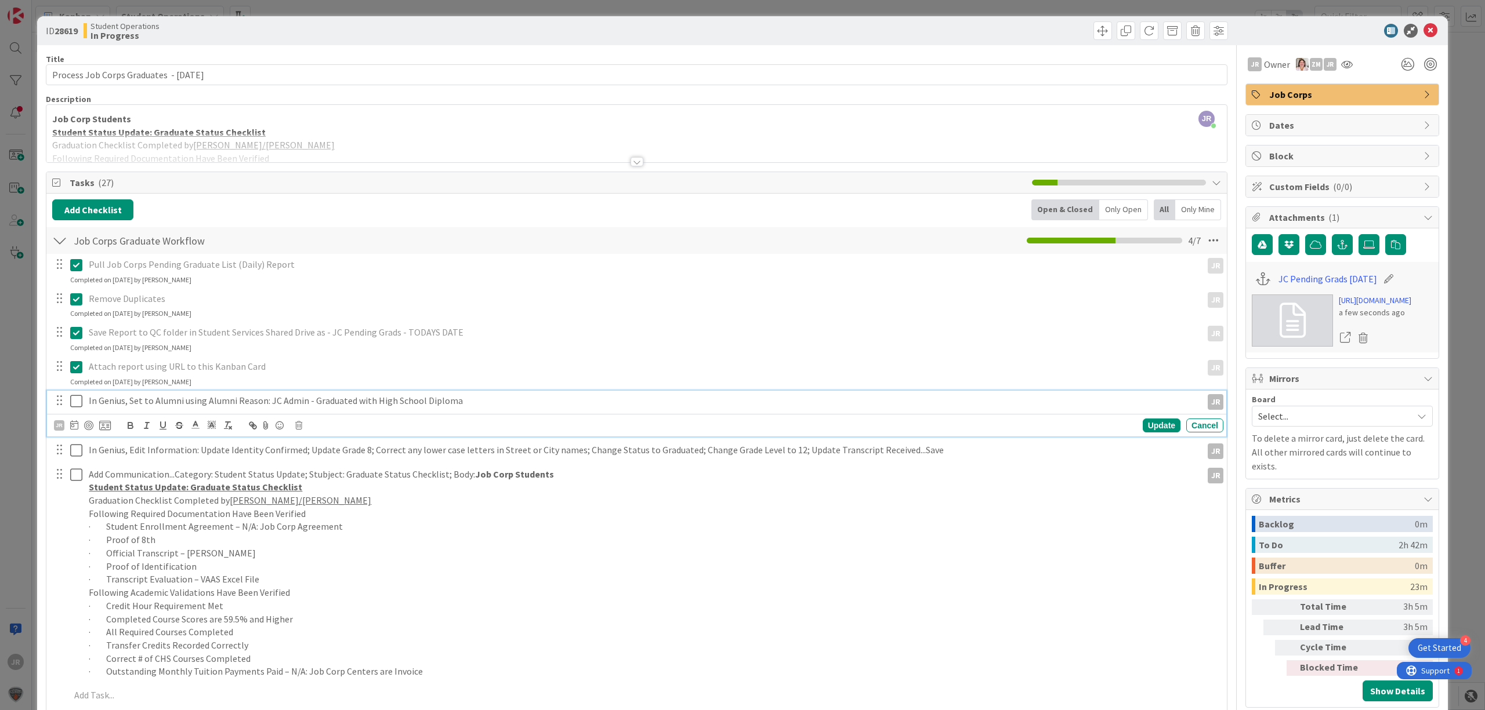
click at [266, 411] on div "In Genius, Set to Alumni using Alumni Reason: JC Admin - Graduated with High Sc…" at bounding box center [643, 401] width 1118 height 20
click at [300, 427] on icon at bounding box center [298, 426] width 7 height 8
click at [319, 478] on div "Delete" at bounding box center [328, 475] width 43 height 21
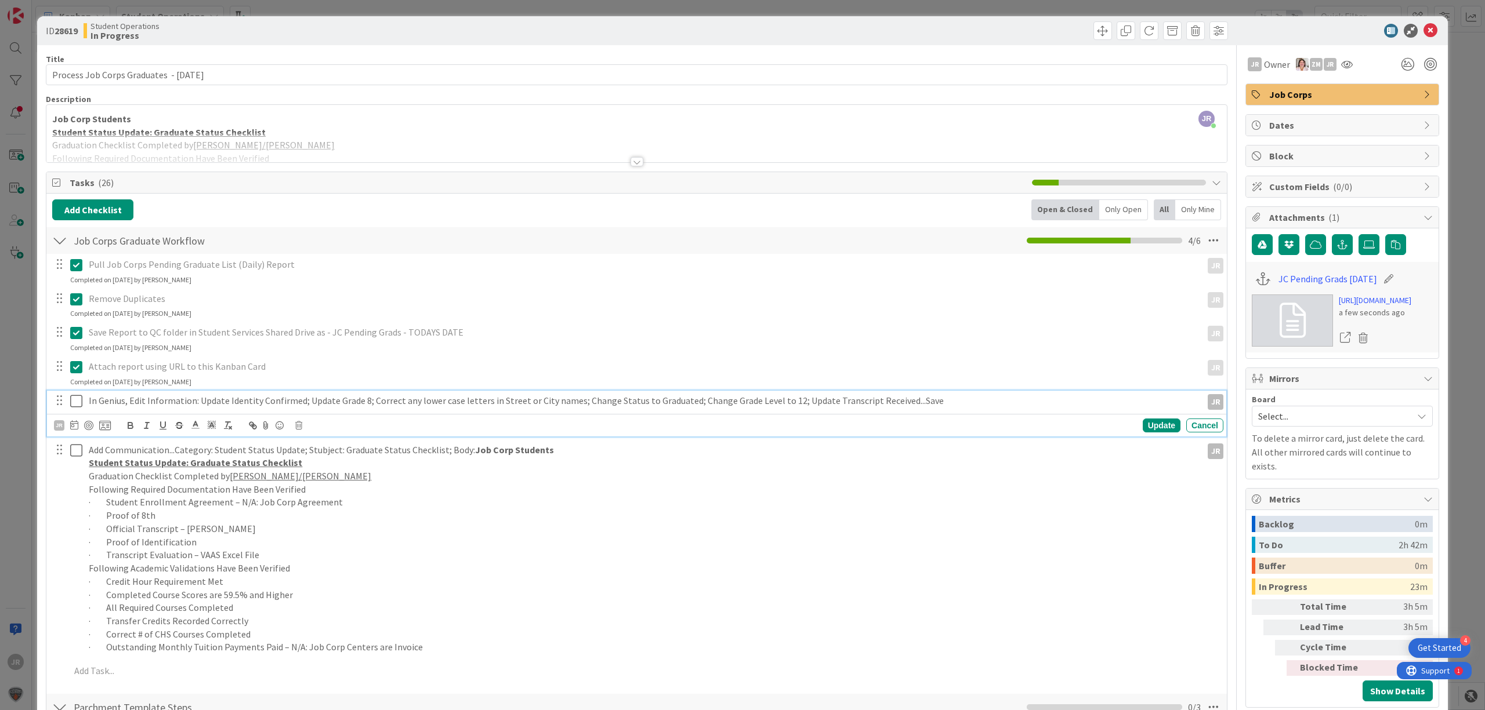
click at [297, 405] on p "In Genius, Edit Information: Update Identity Confirmed; Update Grade 8; Correct…" at bounding box center [643, 400] width 1108 height 13
click at [298, 425] on icon at bounding box center [298, 426] width 7 height 8
click at [325, 483] on div "Delete" at bounding box center [328, 475] width 43 height 21
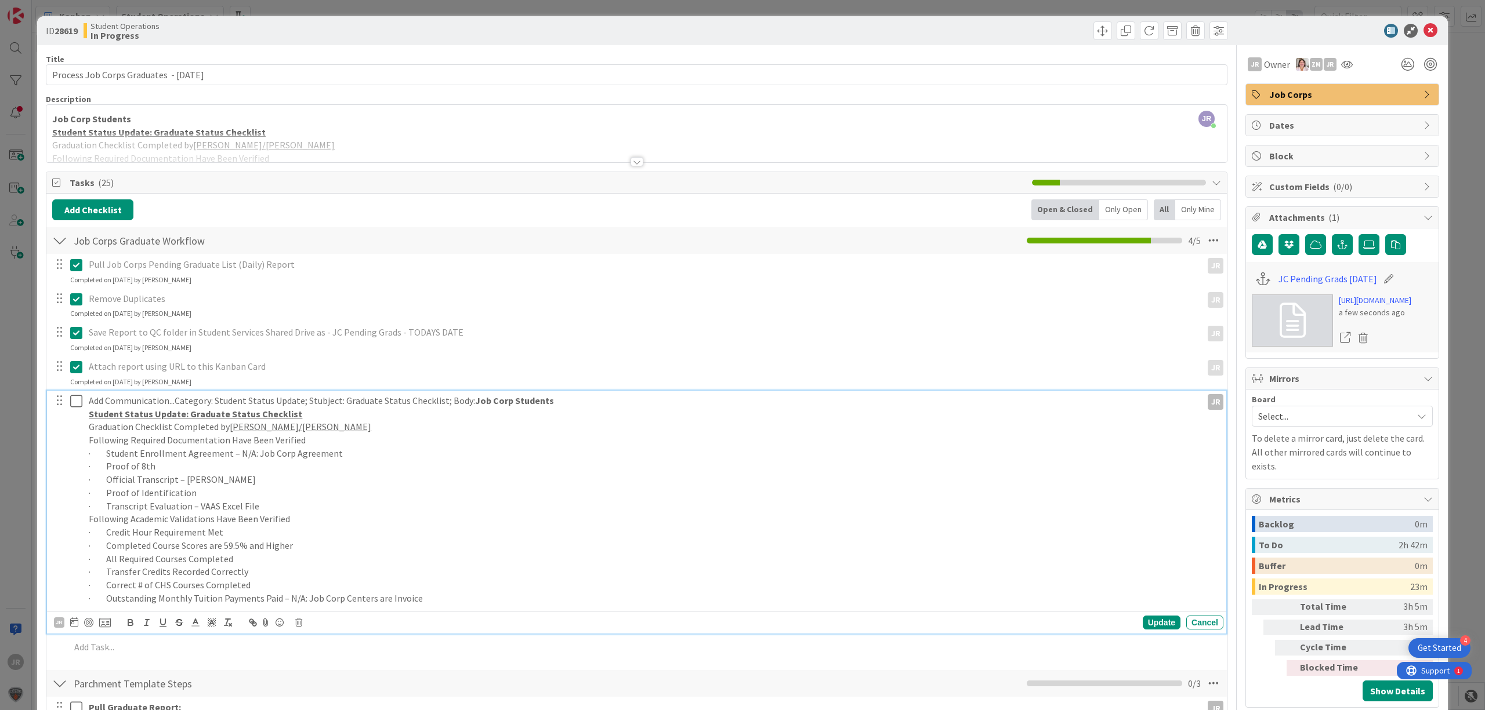
click at [331, 400] on p "Add Communication...Category: Student Status Update; Stubject: Graduate Status …" at bounding box center [643, 400] width 1108 height 13
click at [300, 631] on div "JR Update Cancel" at bounding box center [638, 623] width 1169 height 16
click at [298, 625] on icon at bounding box center [298, 623] width 7 height 8
click at [314, 664] on div "Delete" at bounding box center [328, 672] width 43 height 21
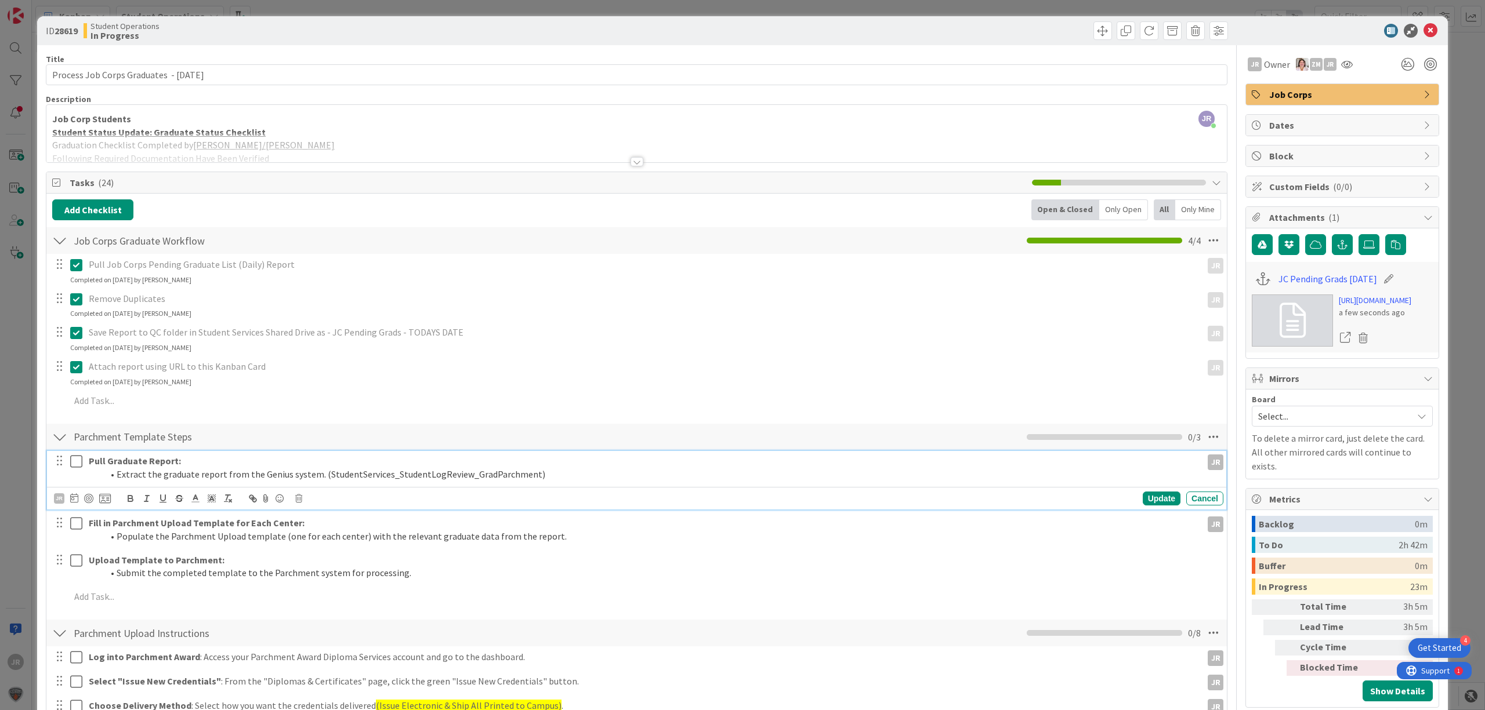
click at [235, 473] on li "Extract the graduate report from the Genius system. (StudentServices_StudentLog…" at bounding box center [650, 474] width 1094 height 13
click at [1203, 441] on icon at bounding box center [1213, 437] width 21 height 21
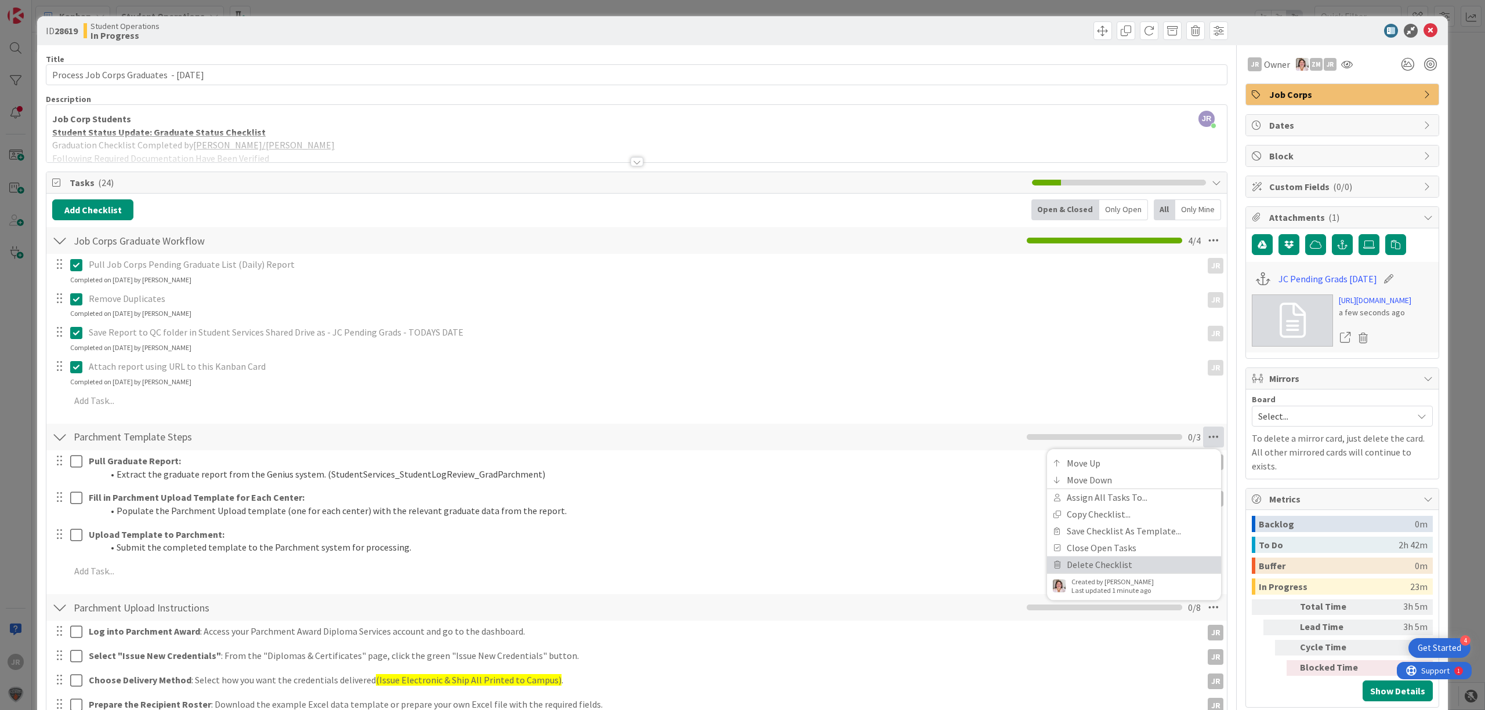
click at [1149, 567] on link "Delete Checklist" at bounding box center [1134, 565] width 174 height 17
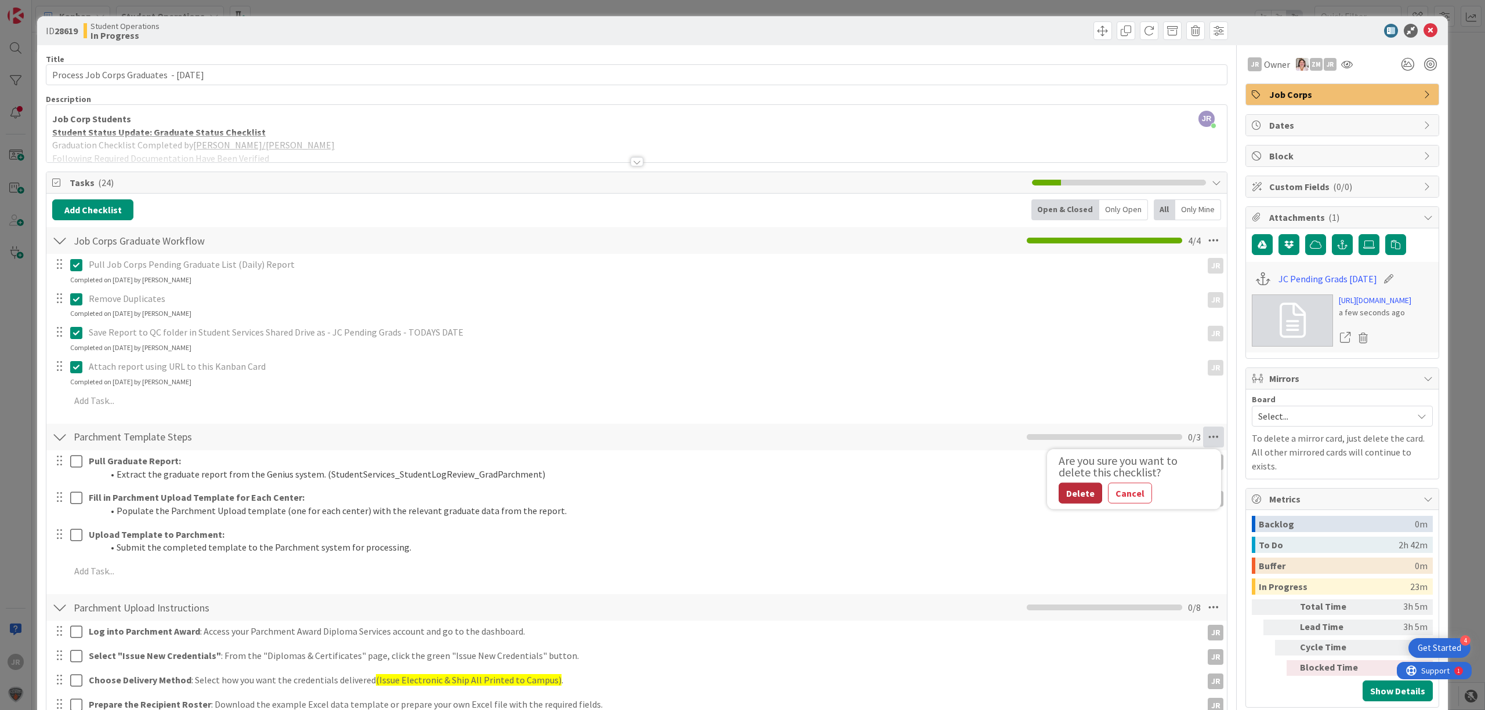
click at [1073, 497] on button "Delete" at bounding box center [1079, 493] width 43 height 21
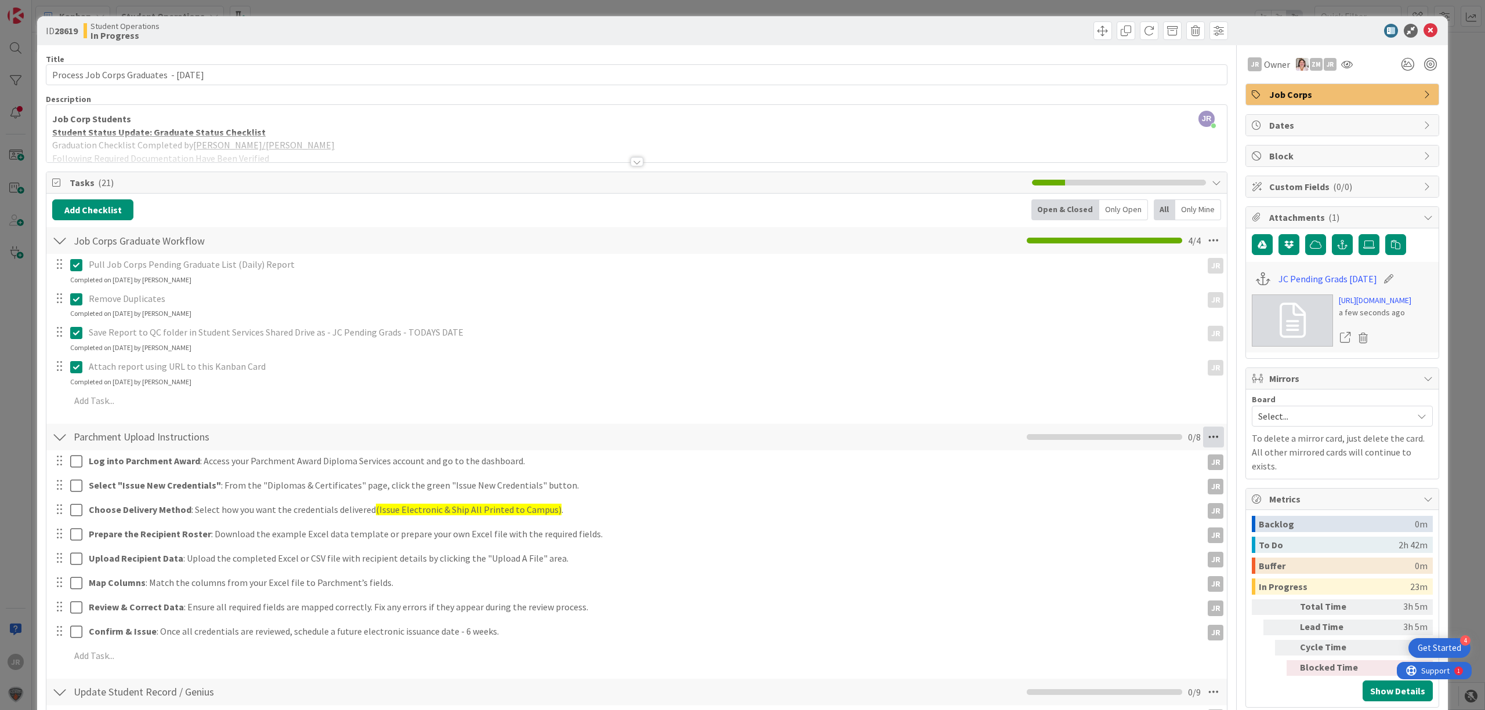
click at [1204, 439] on icon at bounding box center [1213, 437] width 21 height 21
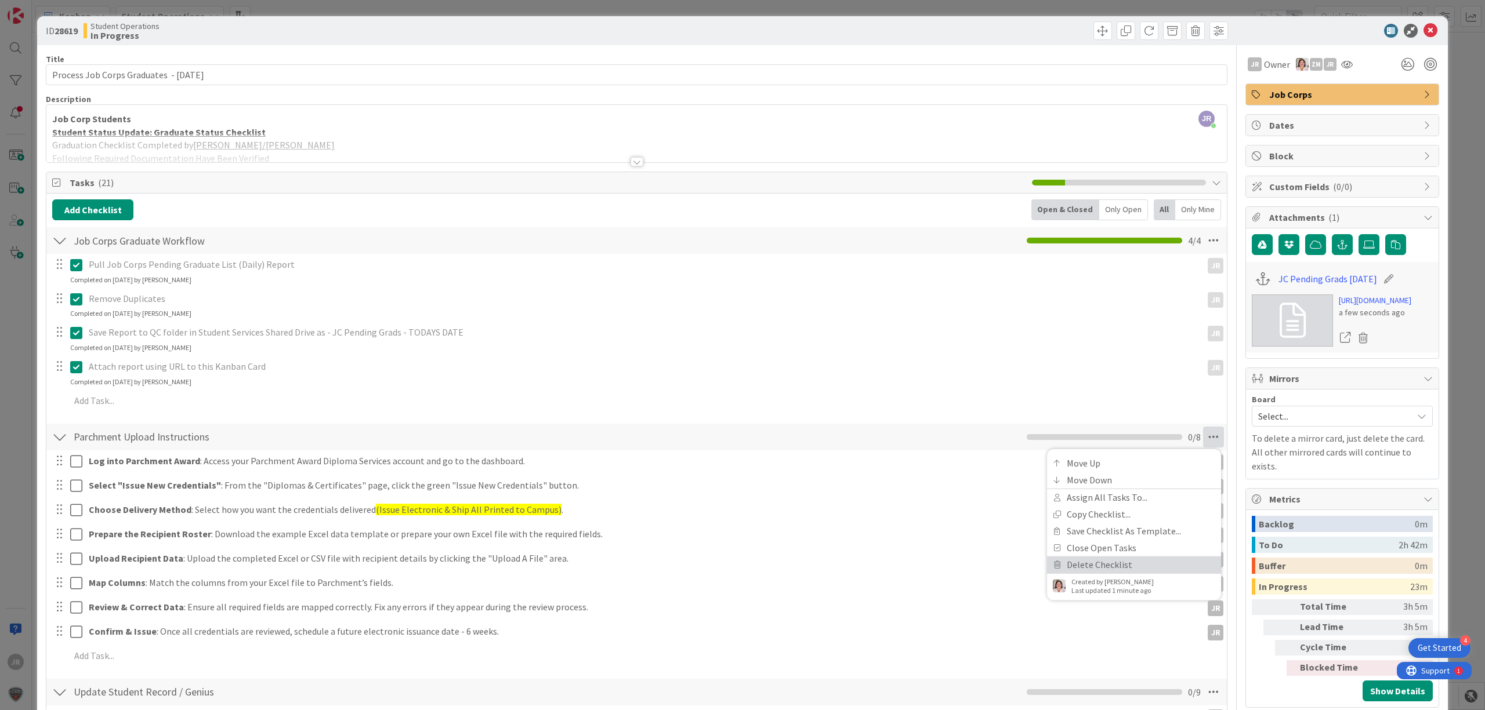
click at [1121, 571] on link "Delete Checklist" at bounding box center [1134, 565] width 174 height 17
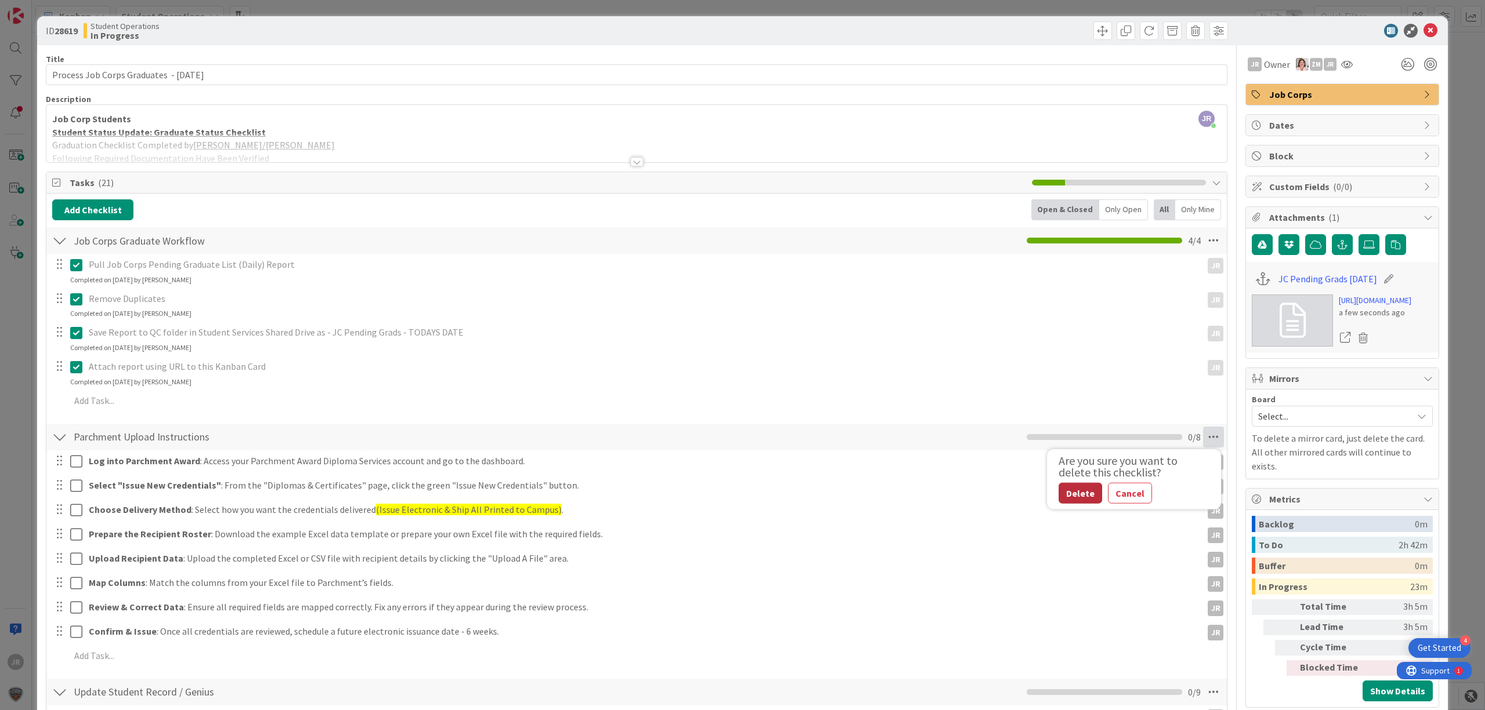
click at [1061, 496] on button "Delete" at bounding box center [1079, 493] width 43 height 21
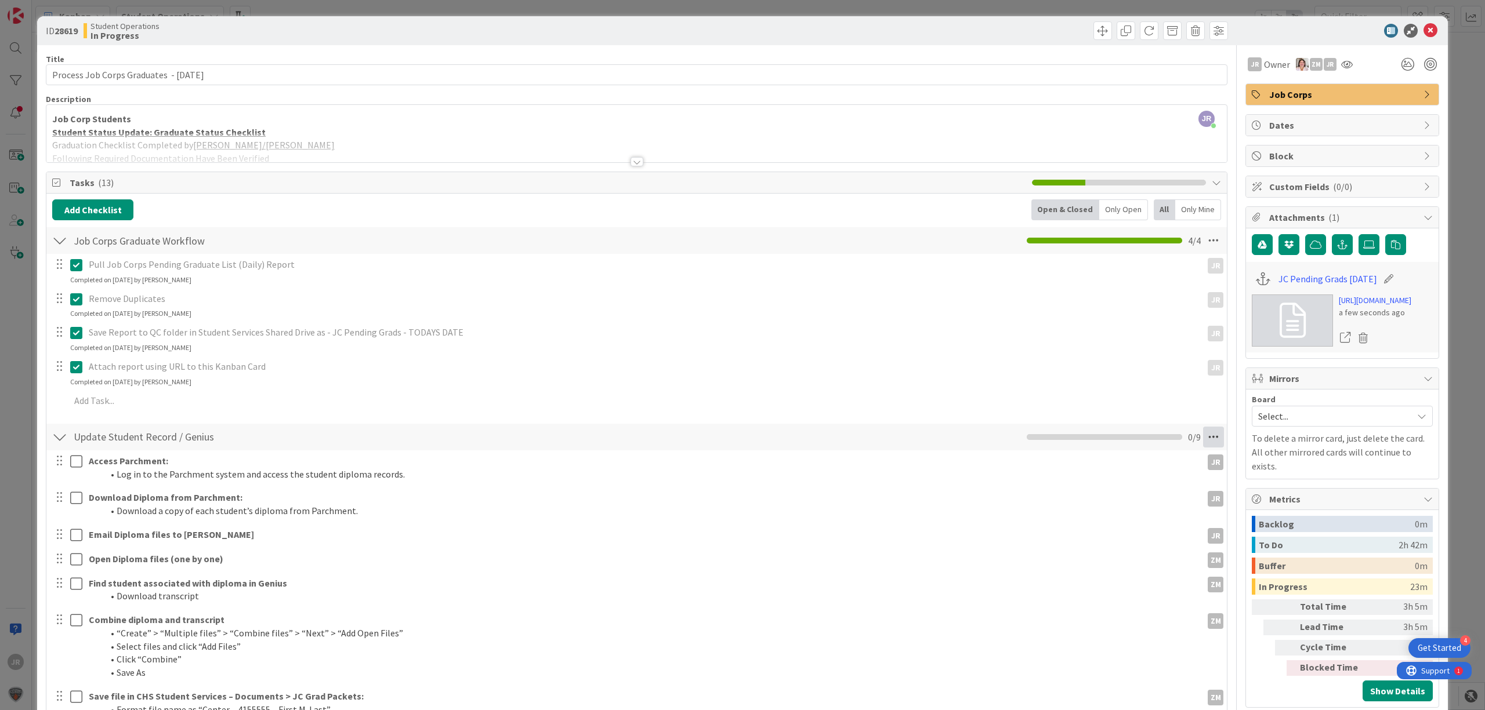
click at [1203, 437] on icon at bounding box center [1213, 437] width 21 height 21
click at [1116, 546] on link "Delete Checklist" at bounding box center [1134, 548] width 174 height 17
click at [1063, 492] on button "Delete" at bounding box center [1079, 493] width 43 height 21
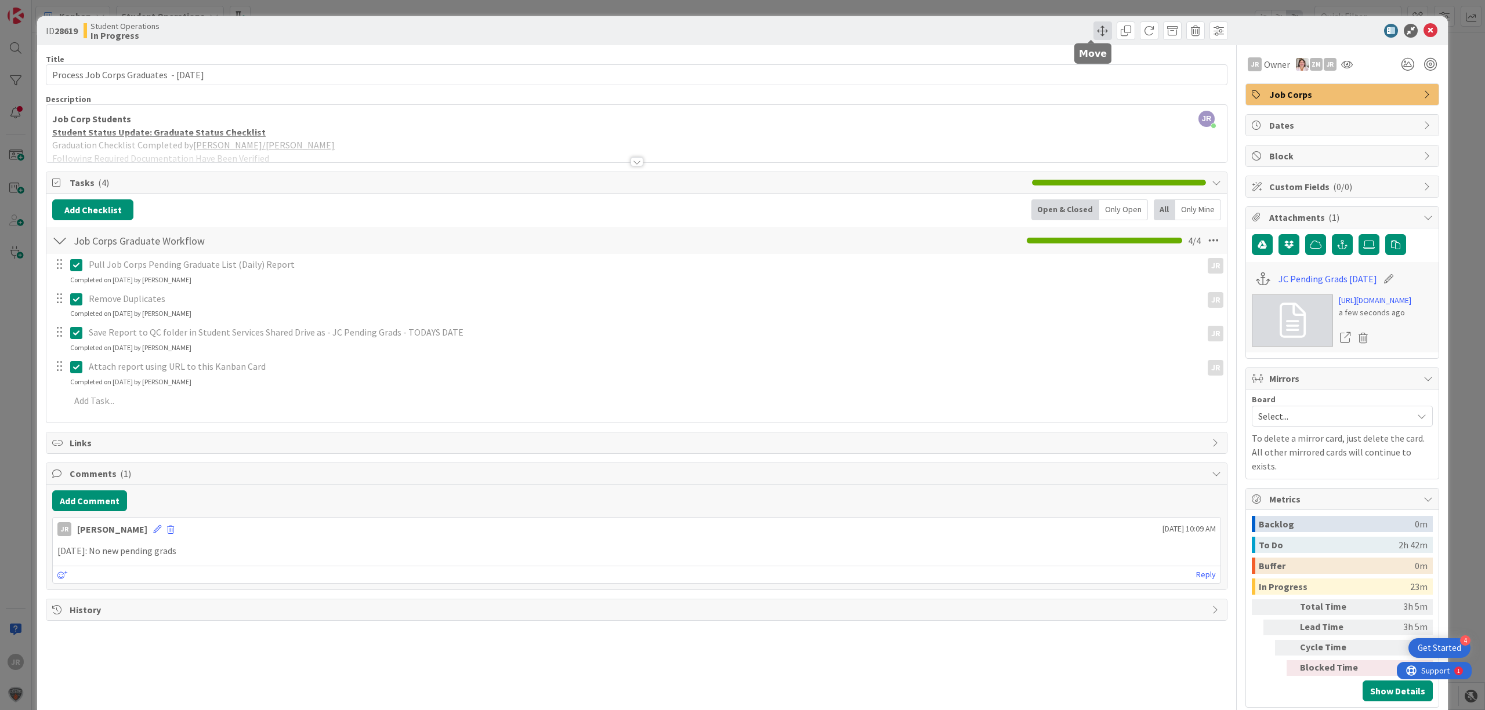
click at [1093, 29] on span at bounding box center [1102, 30] width 19 height 19
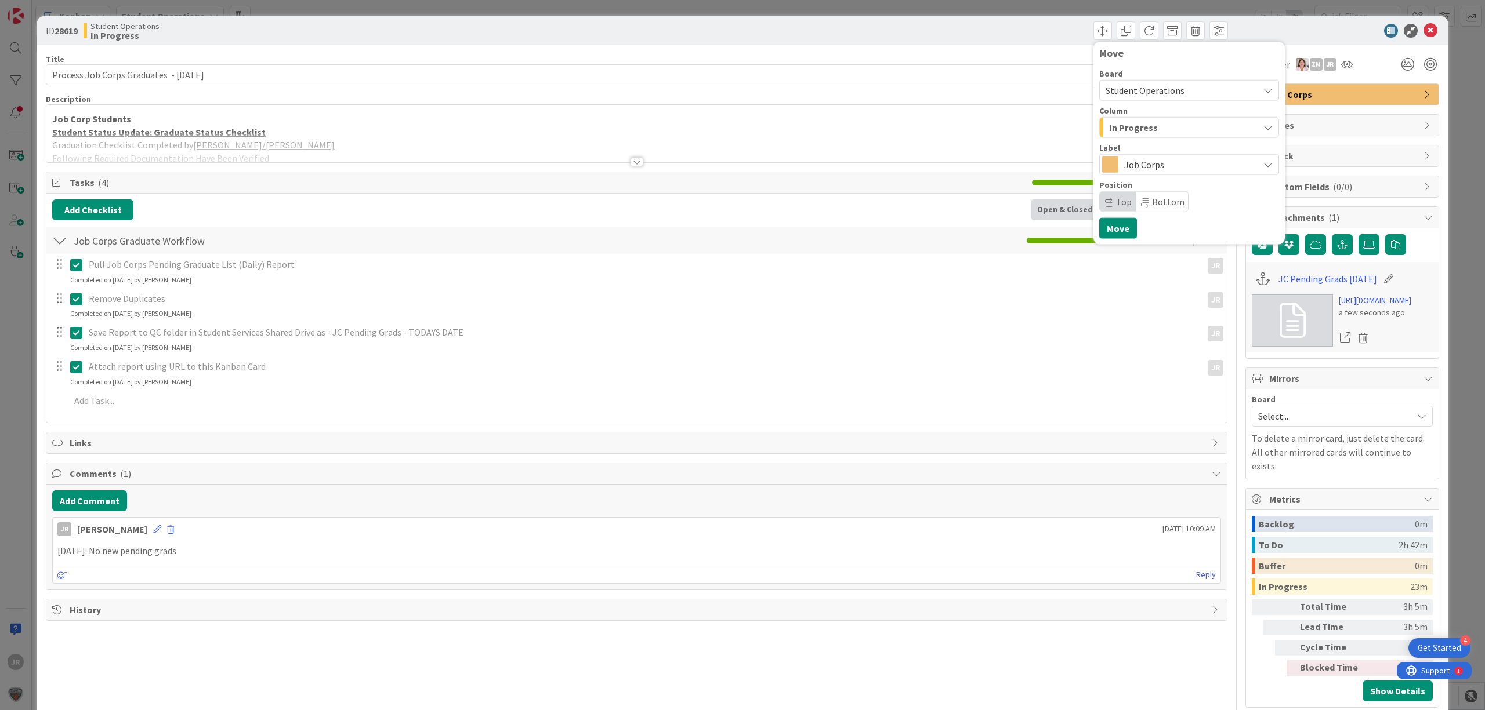
click at [1125, 131] on span "In Progress" at bounding box center [1133, 127] width 49 height 15
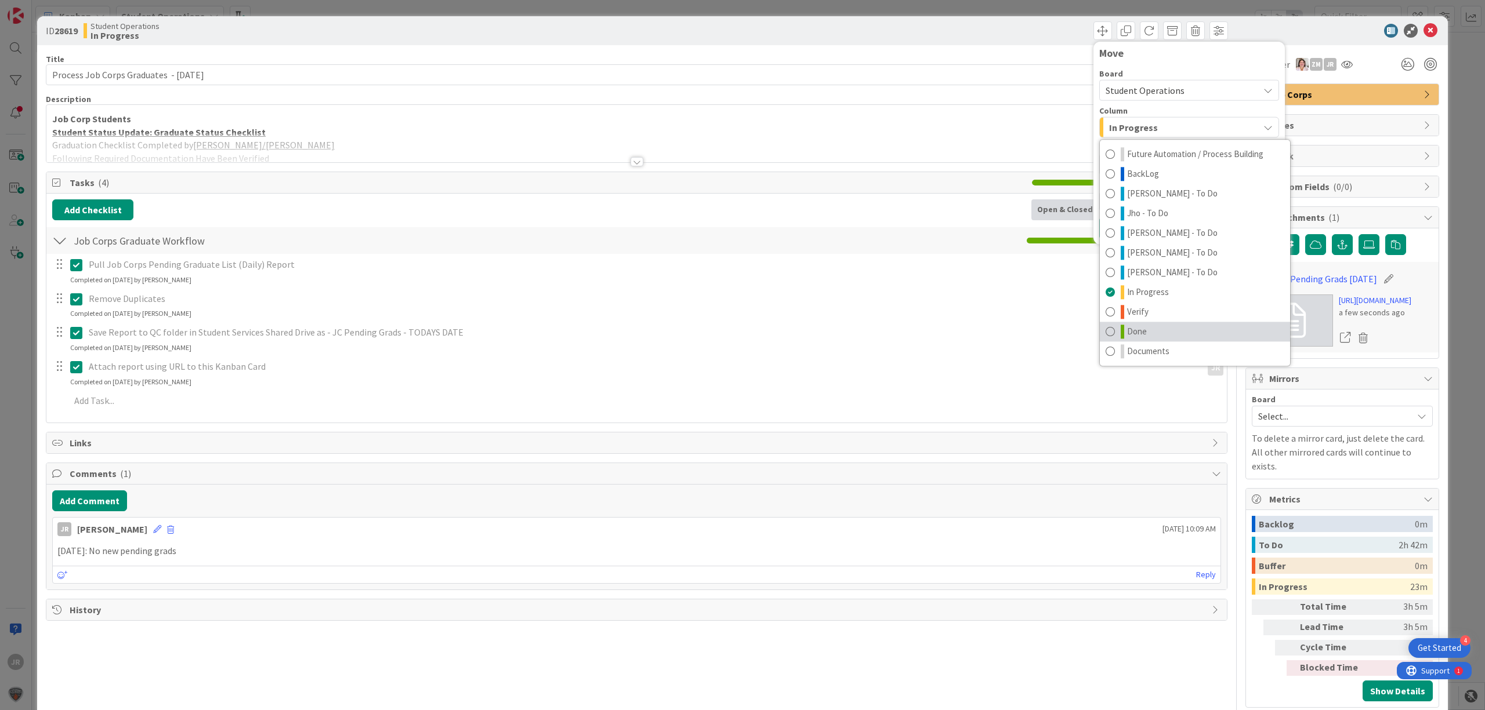
click at [1137, 327] on link "Done" at bounding box center [1195, 332] width 190 height 20
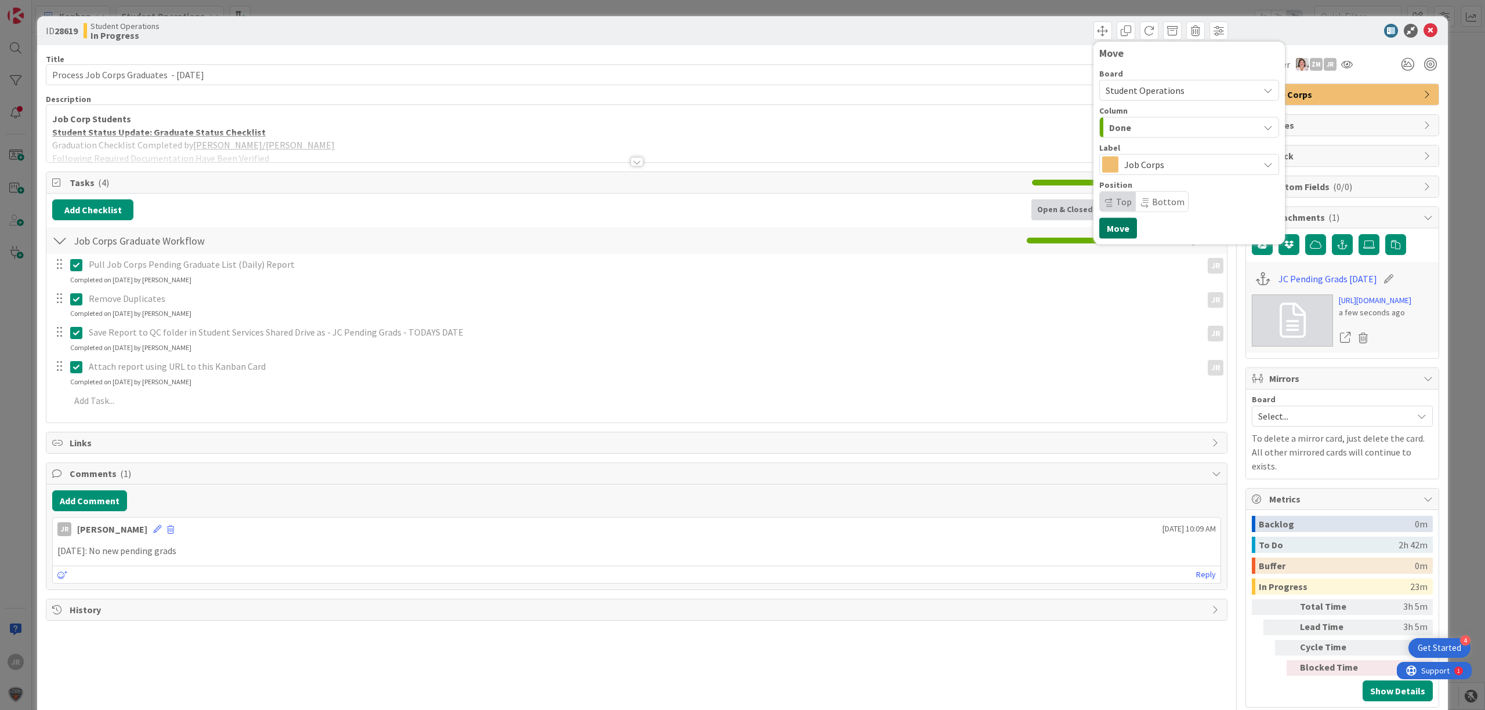
click at [1110, 234] on button "Move" at bounding box center [1118, 228] width 38 height 21
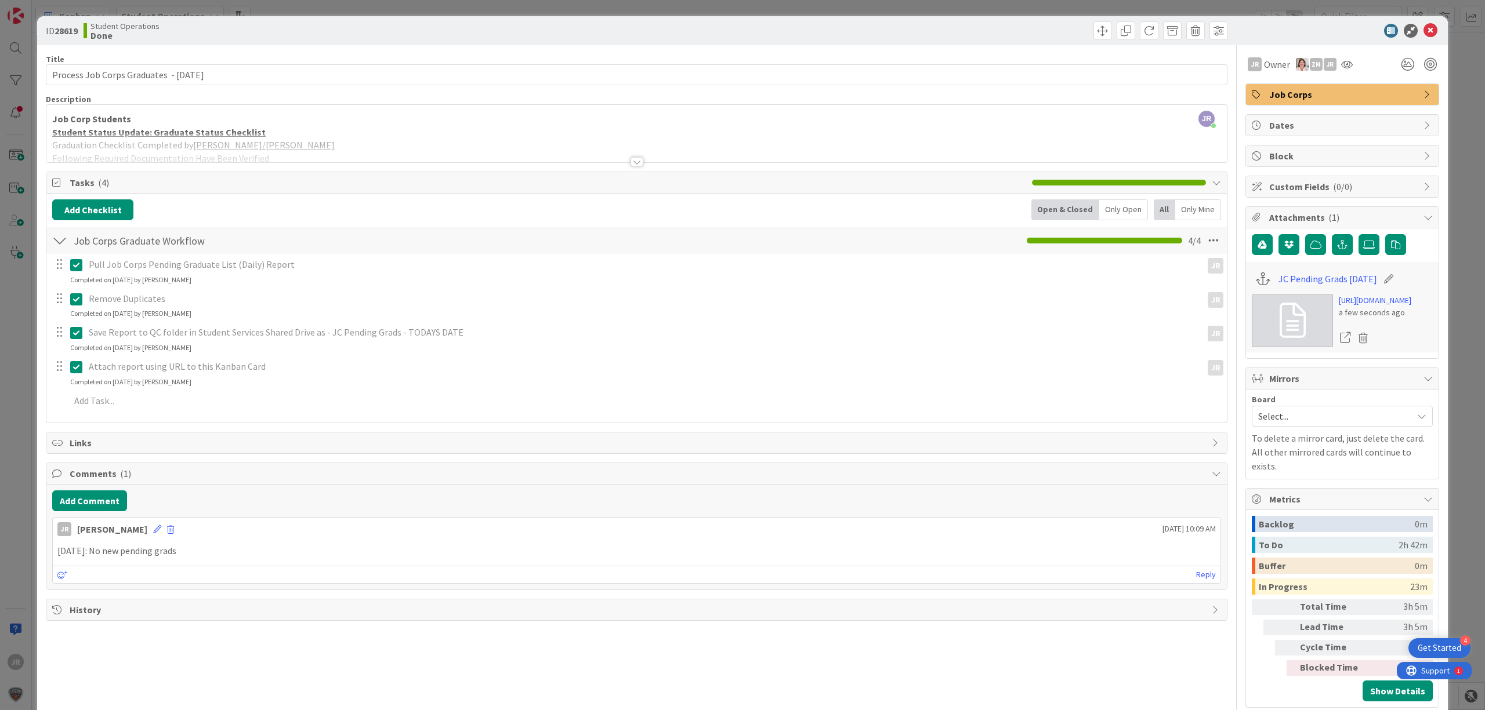
click at [828, 7] on div "ID 28619 Student Operations Done Move Move Title 41 / 128 Process Job Corps Gra…" at bounding box center [742, 355] width 1485 height 710
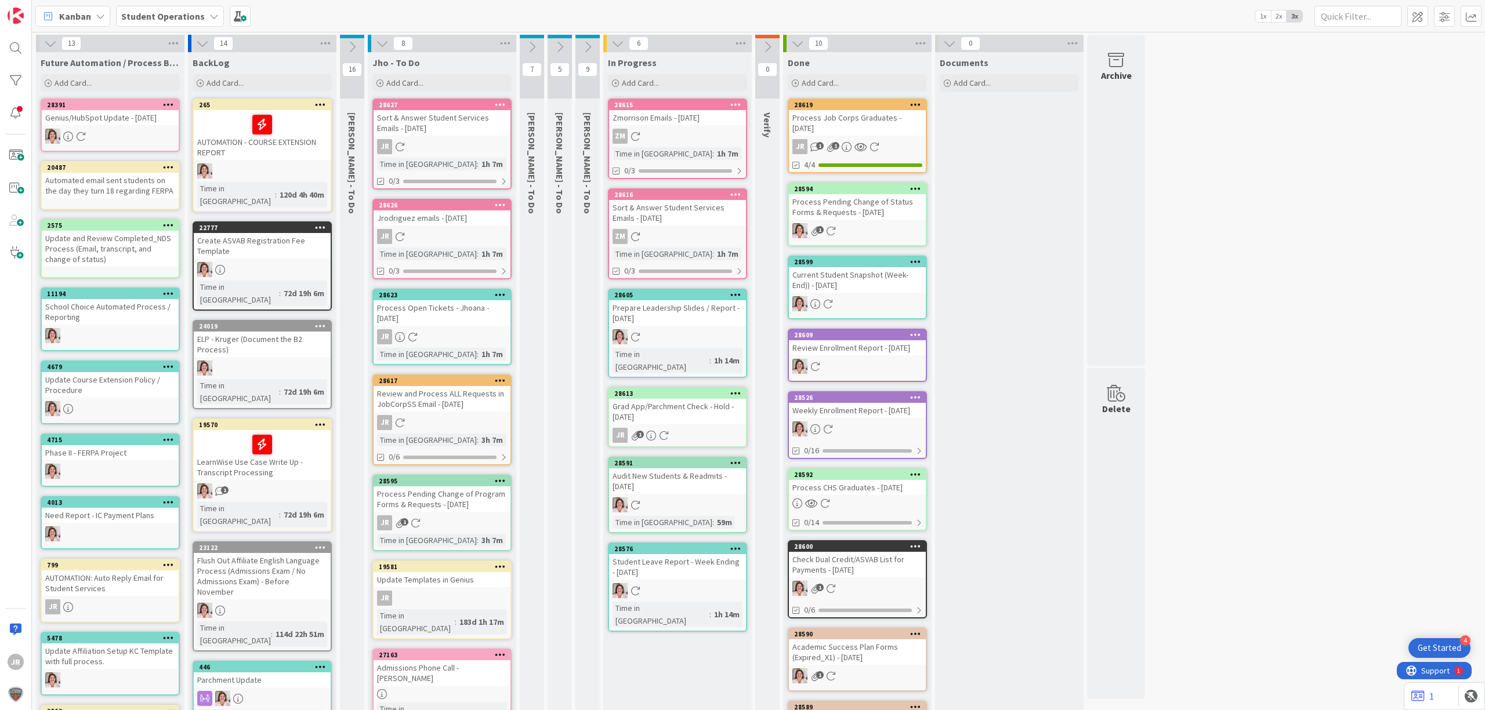
click at [672, 399] on div "Grad App/Parchment Check - Hold - [DATE]" at bounding box center [677, 412] width 137 height 26
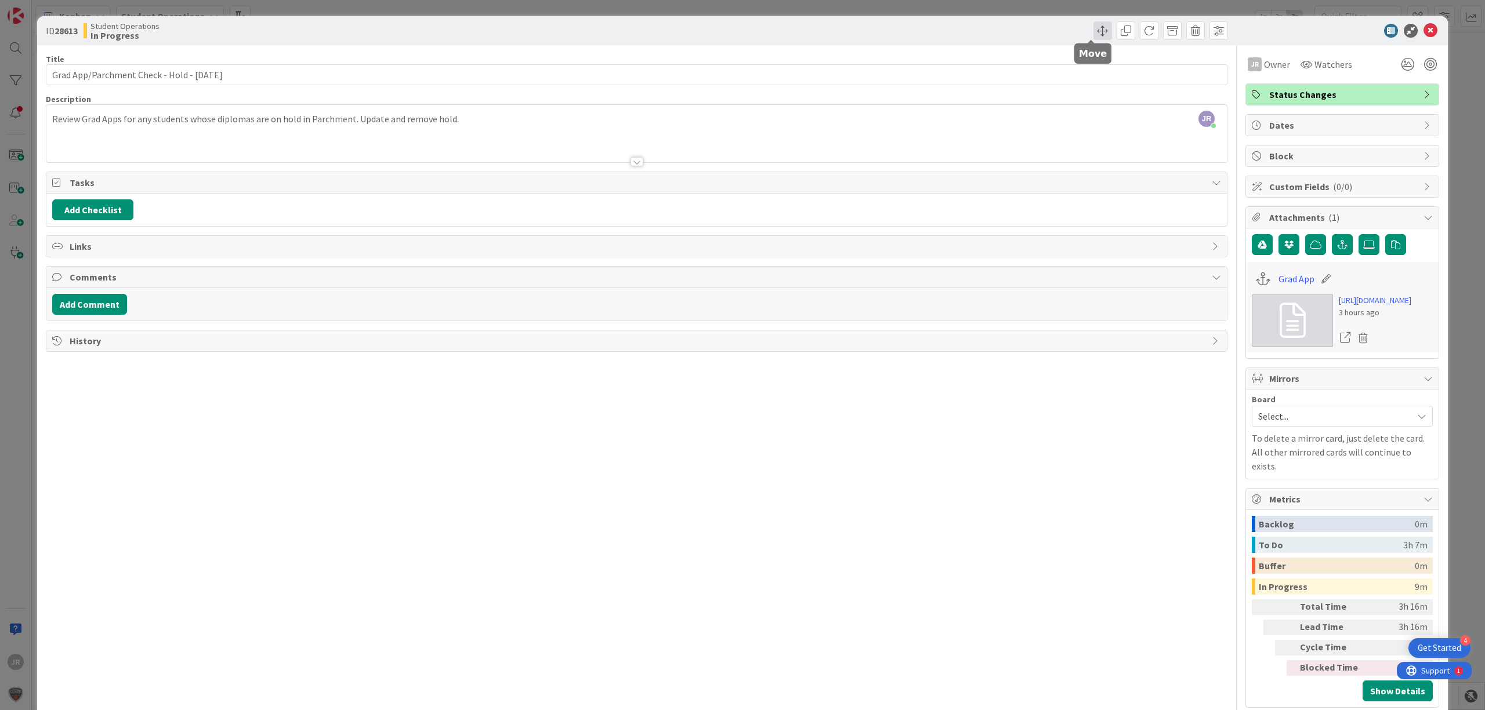
click at [1093, 35] on span at bounding box center [1102, 30] width 19 height 19
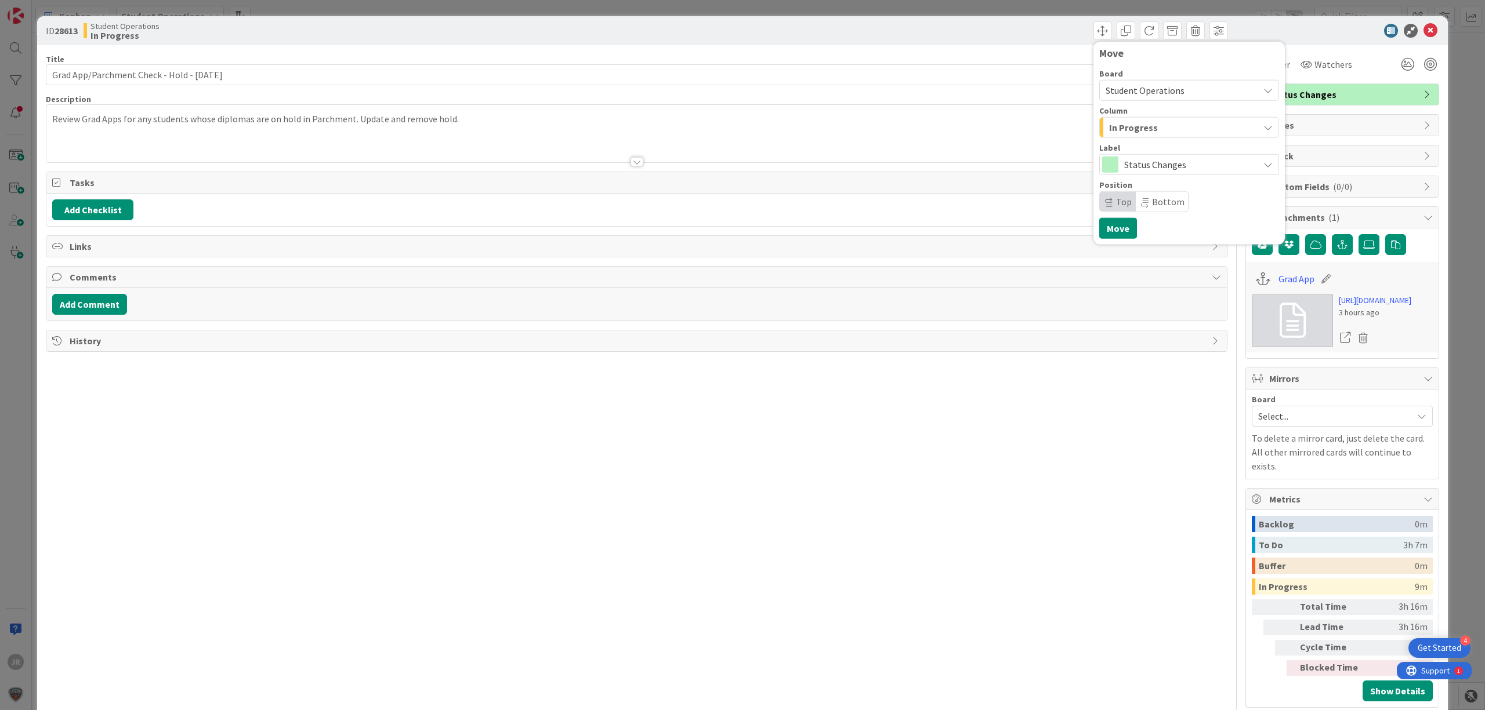
click at [1109, 128] on span "In Progress" at bounding box center [1133, 127] width 49 height 15
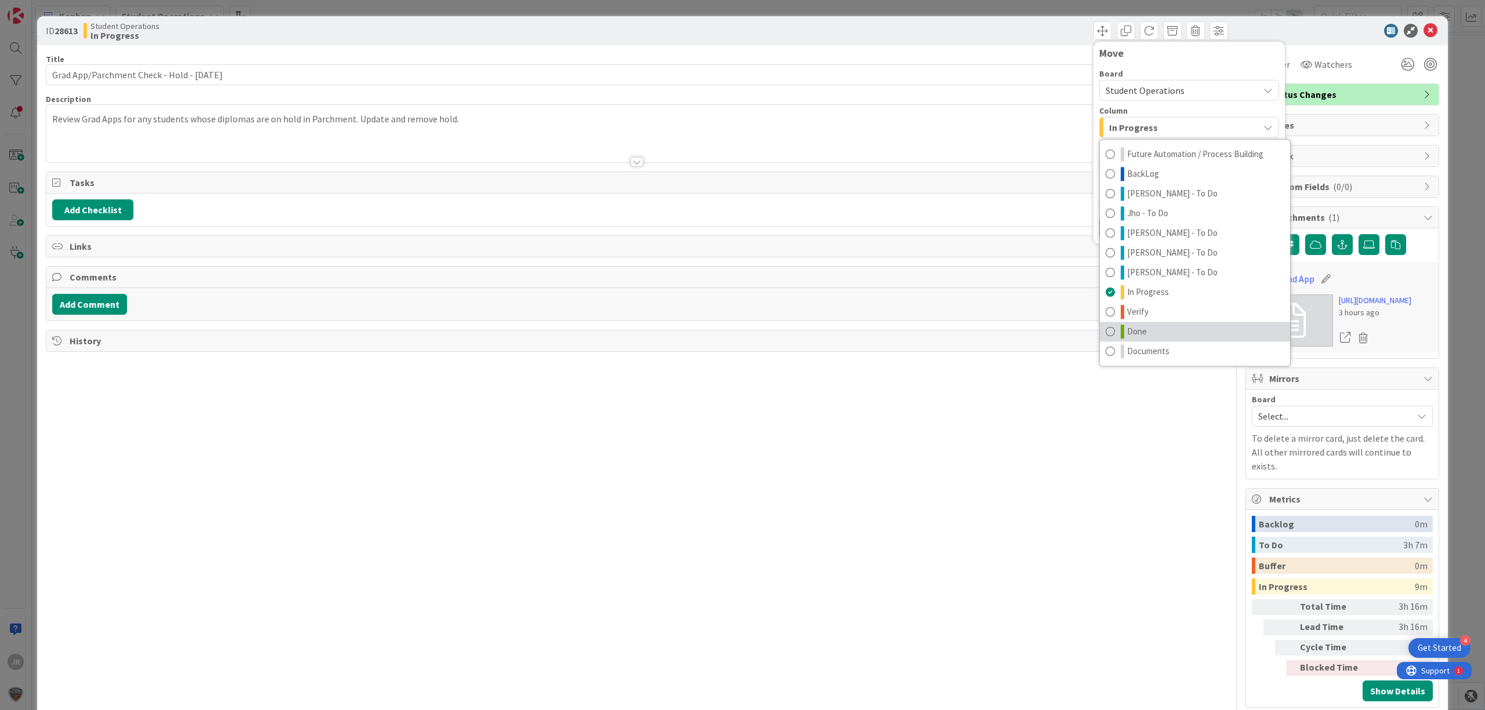
click at [1131, 328] on span "Done" at bounding box center [1137, 332] width 20 height 14
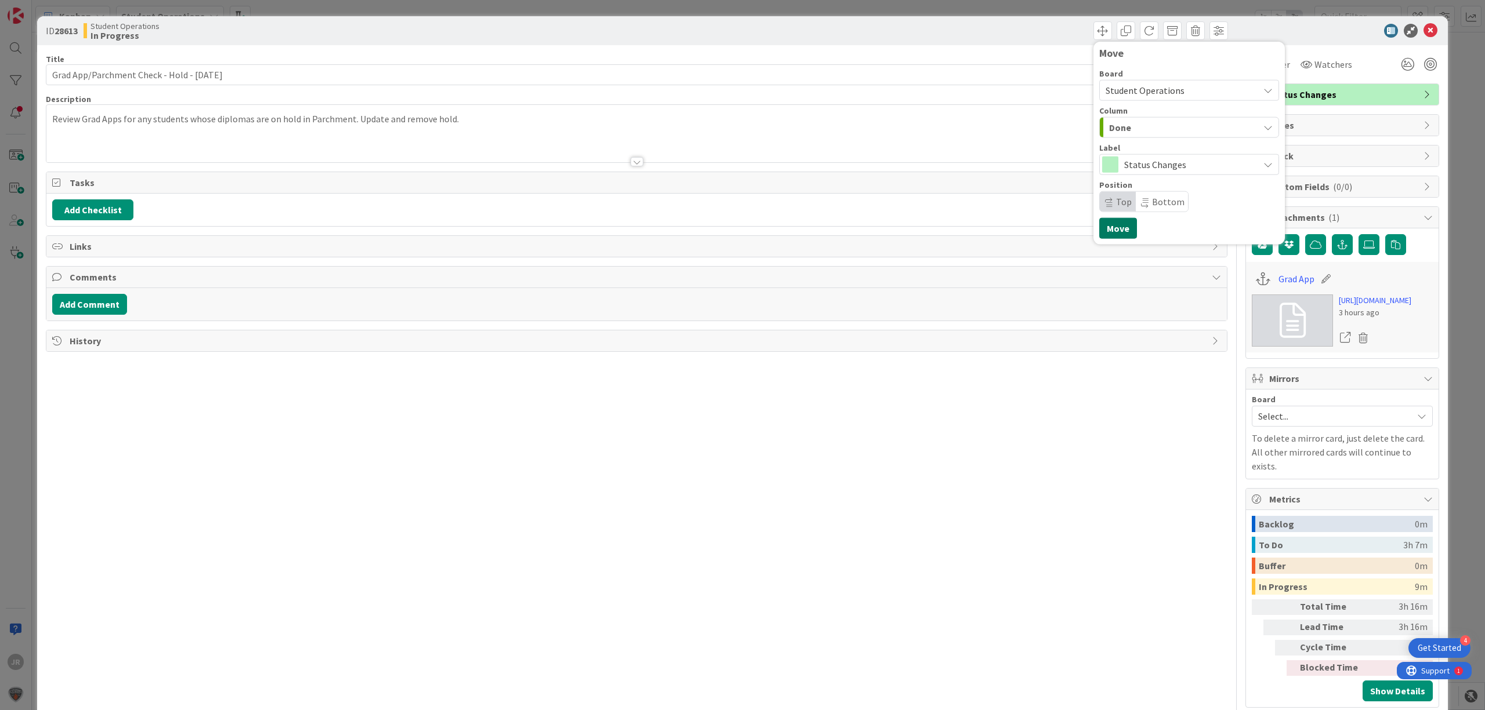
click at [1108, 228] on button "Move" at bounding box center [1118, 228] width 38 height 21
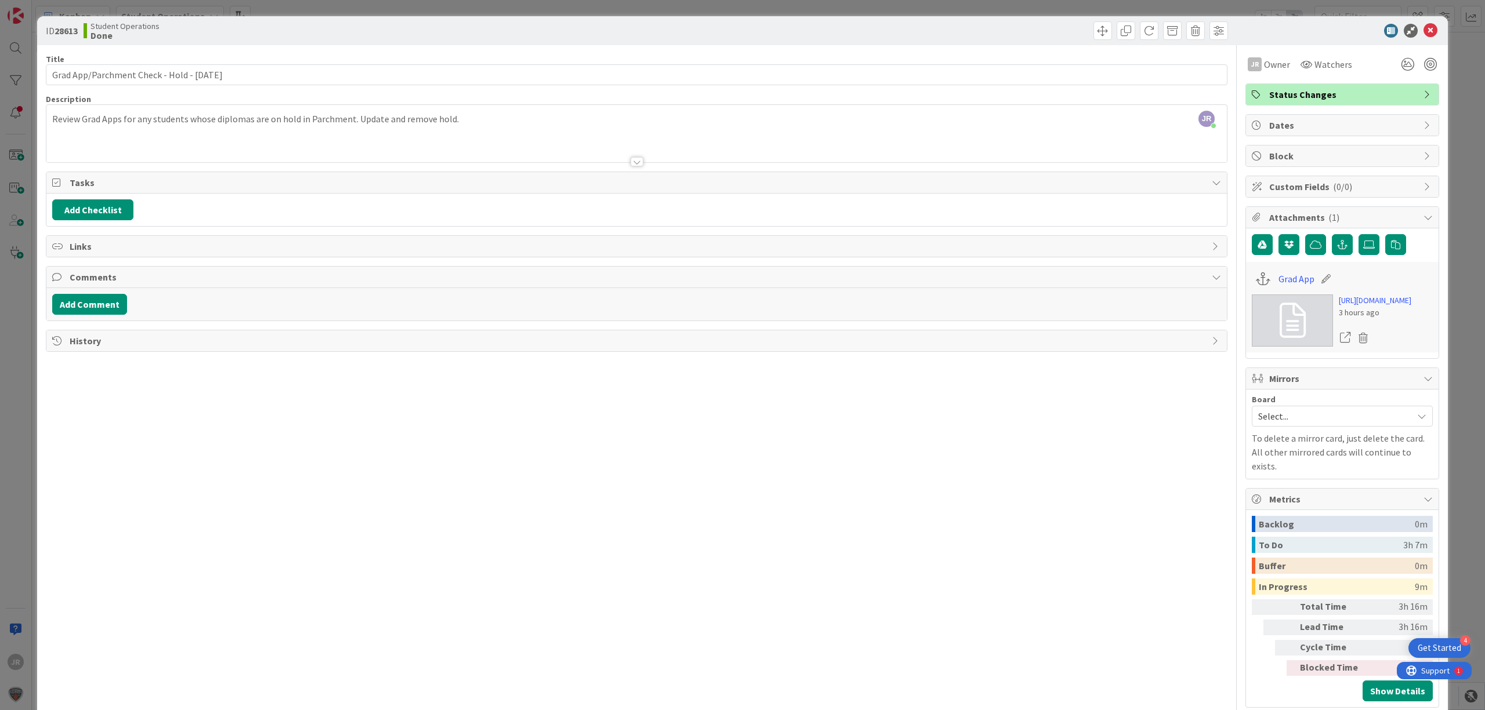
click at [924, 13] on div "ID 28613 Student Operations Done Move Move Title 44 / 128 Grad App/Parchment Ch…" at bounding box center [742, 355] width 1485 height 710
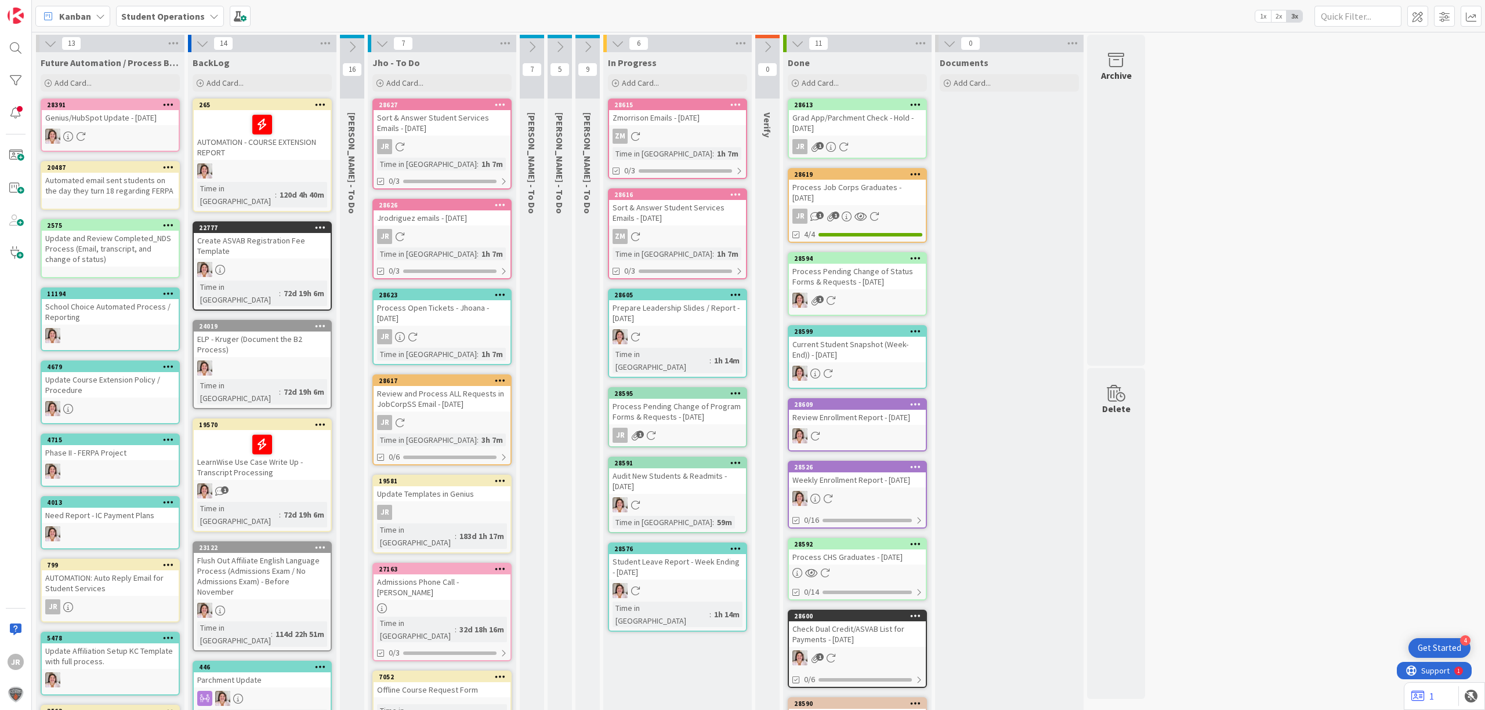
click at [665, 399] on div "Process Pending Change of Program Forms & Requests - [DATE]" at bounding box center [677, 412] width 137 height 26
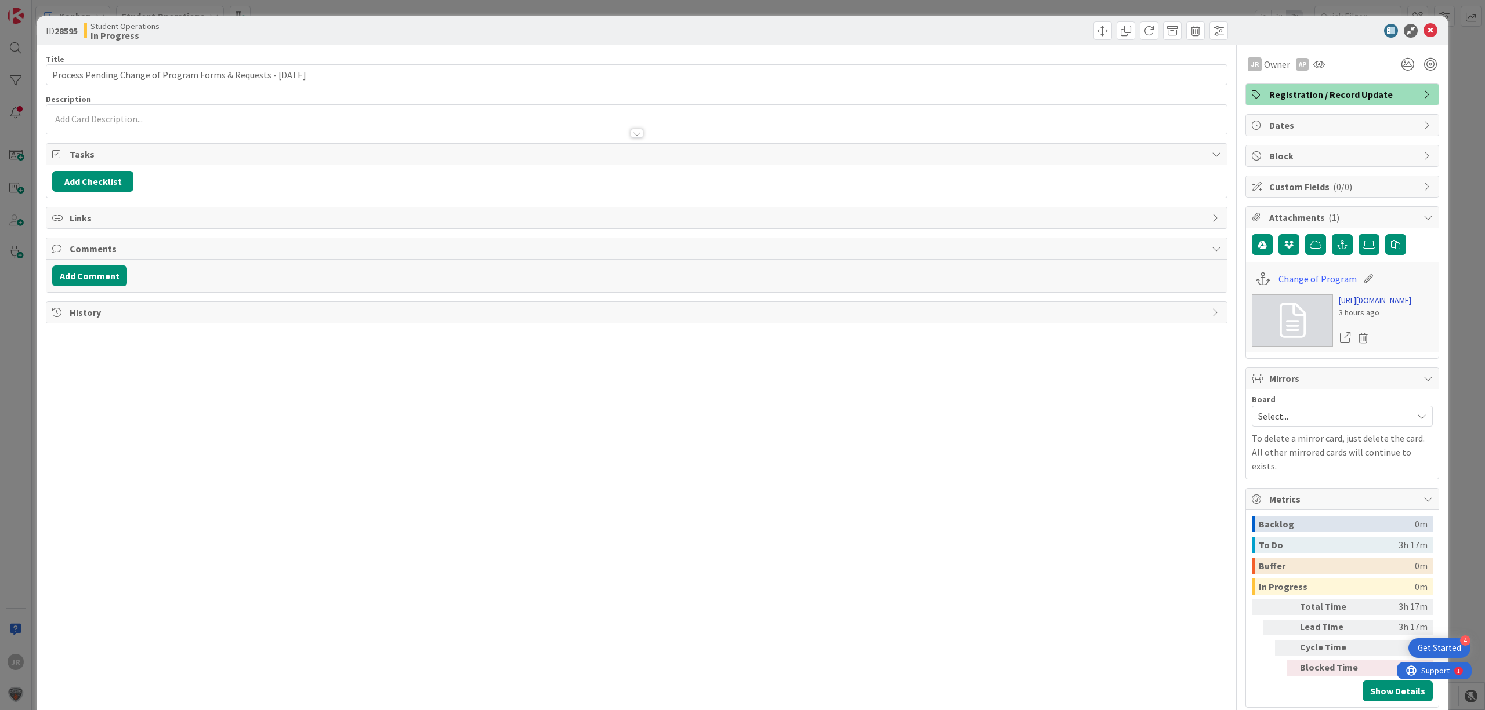
click at [1373, 307] on link "https://forms.office.com/Pages/DesignPageV2.aspx?prevorigin=shell&origin=NeoPor…" at bounding box center [1375, 301] width 72 height 12
click at [1095, 33] on span at bounding box center [1102, 30] width 19 height 19
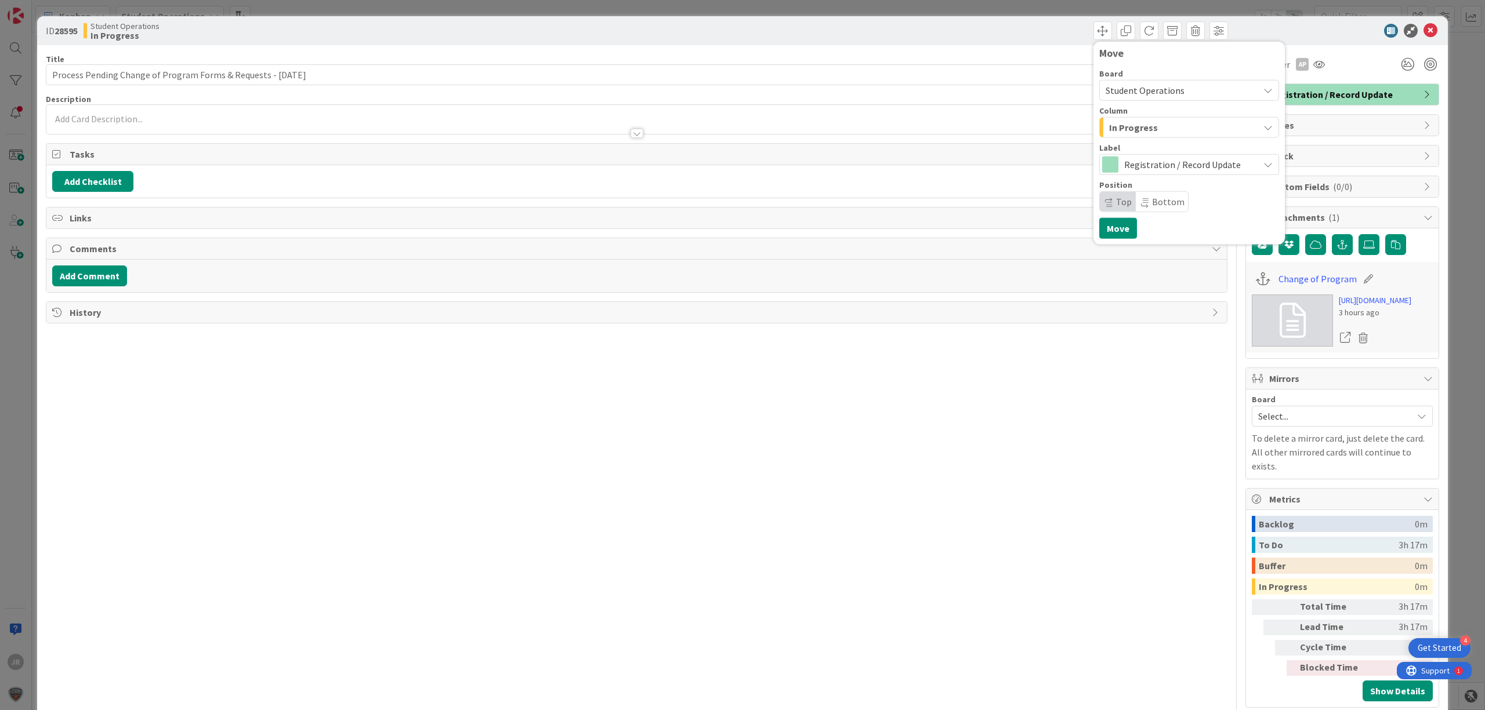
click at [1125, 124] on span "In Progress" at bounding box center [1133, 127] width 49 height 15
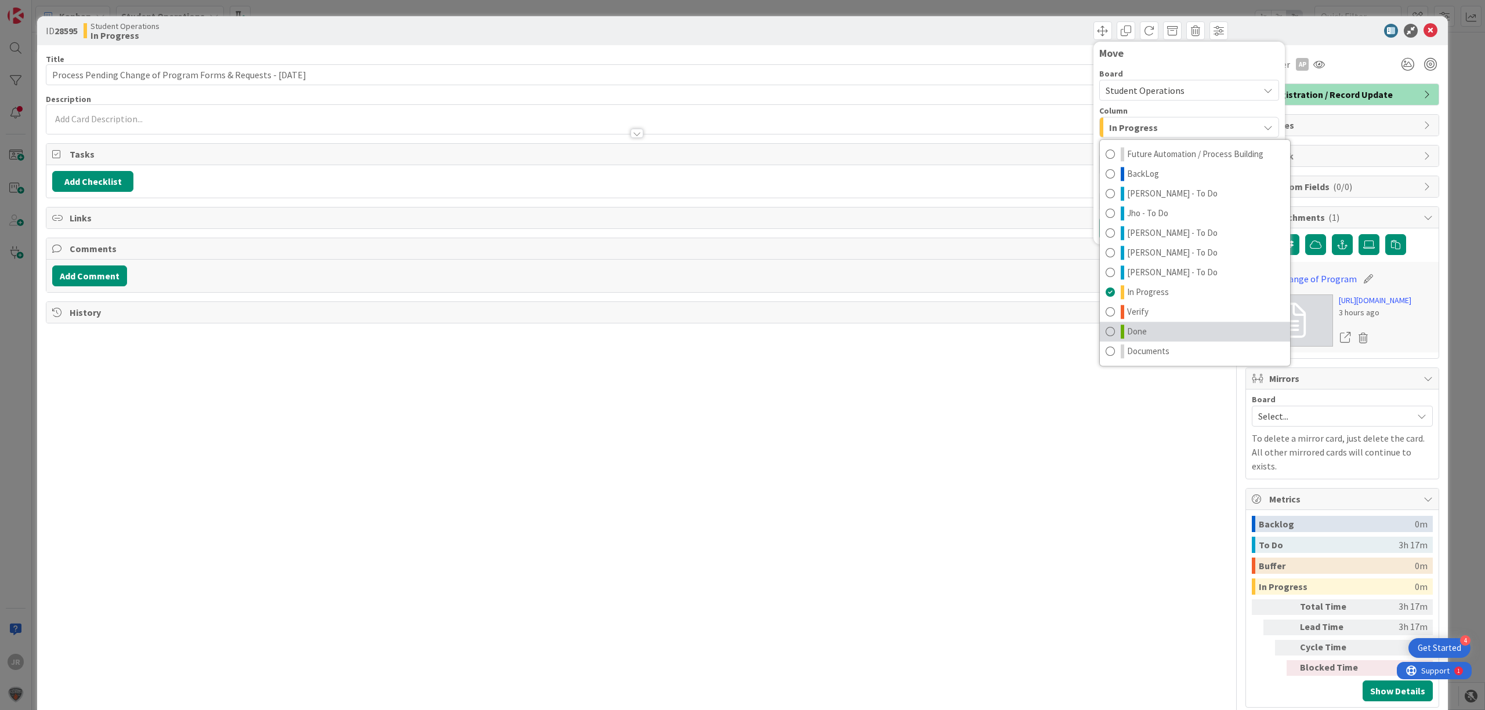
click at [1134, 332] on span "Done" at bounding box center [1137, 332] width 20 height 14
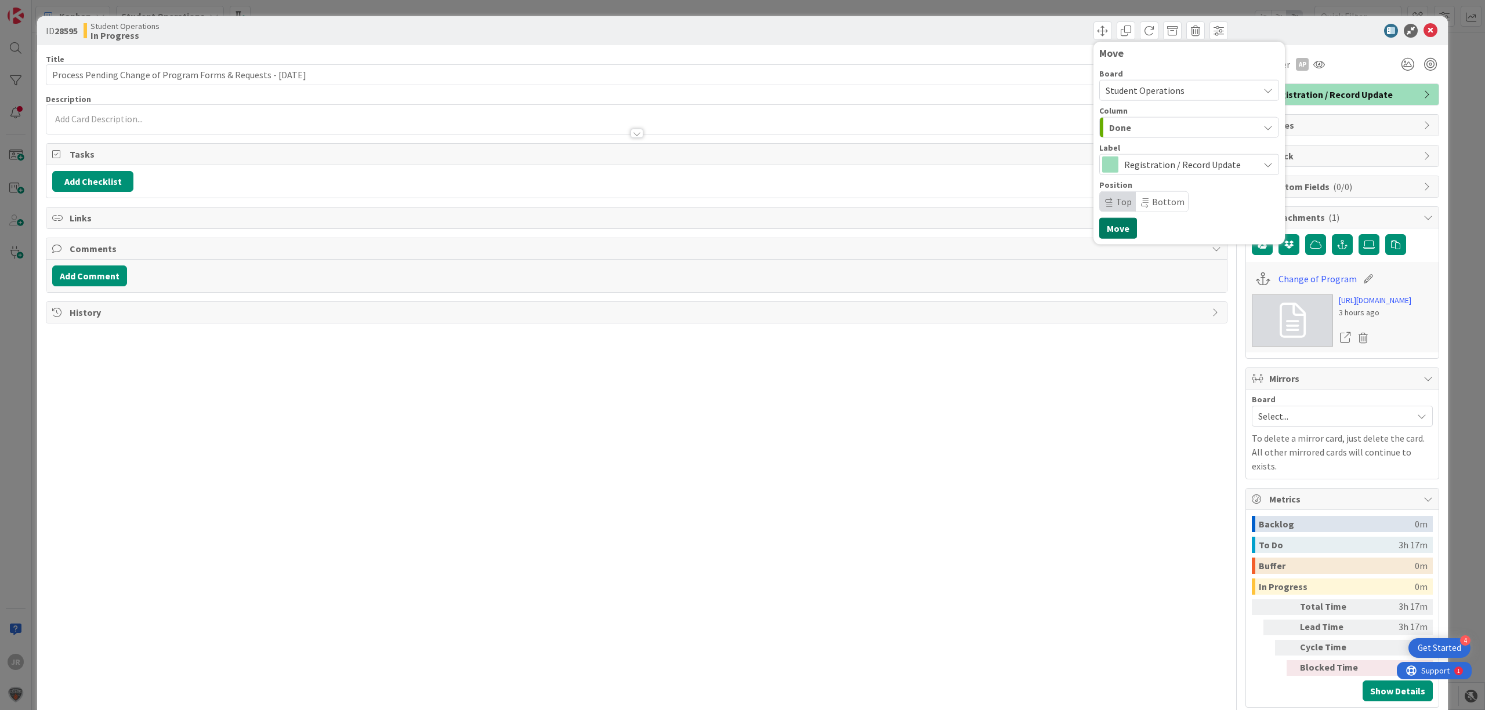
click at [1109, 228] on button "Move" at bounding box center [1118, 228] width 38 height 21
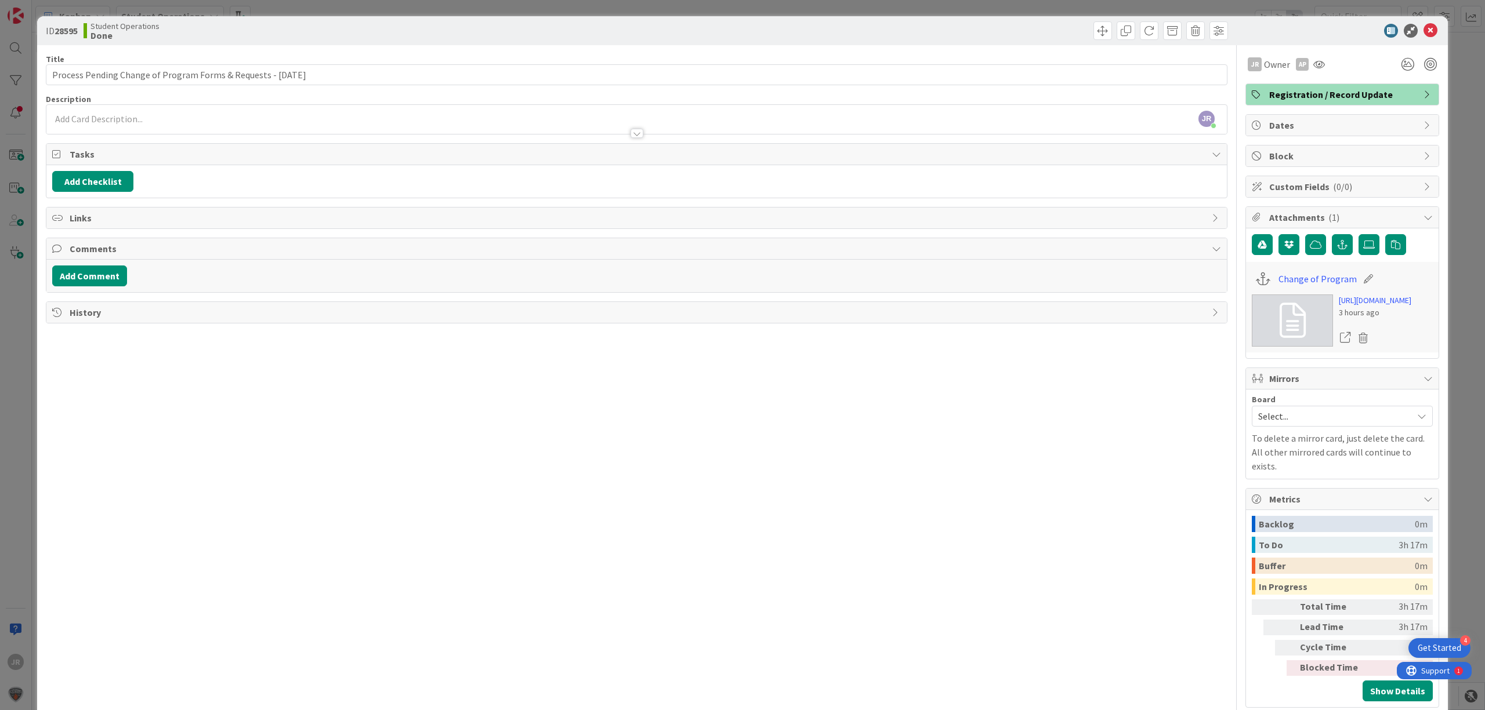
click at [959, 6] on div "ID 28595 Student Operations Done Move Move Title 63 / 128 Process Pending Chang…" at bounding box center [742, 355] width 1485 height 710
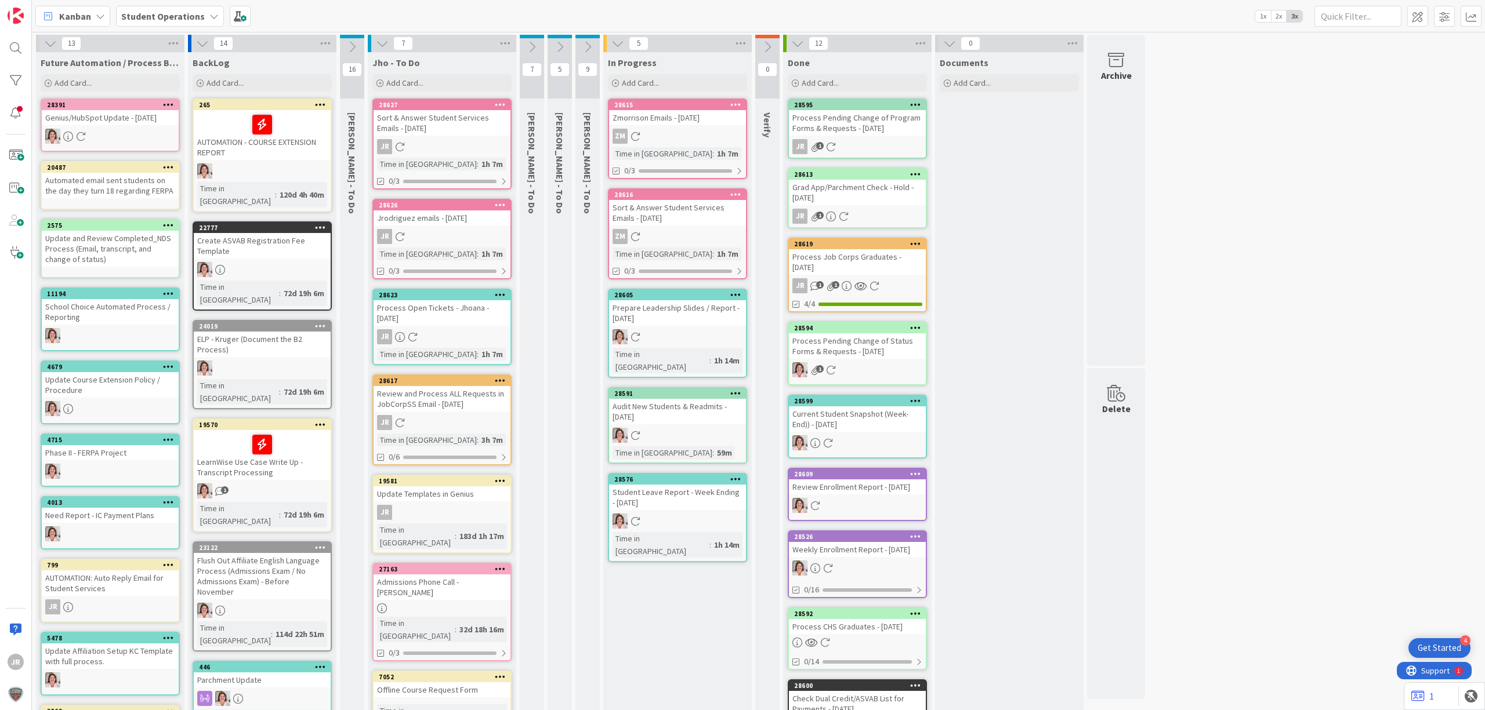
click at [501, 565] on icon at bounding box center [500, 569] width 11 height 8
